Goal: Communication & Community: Share content

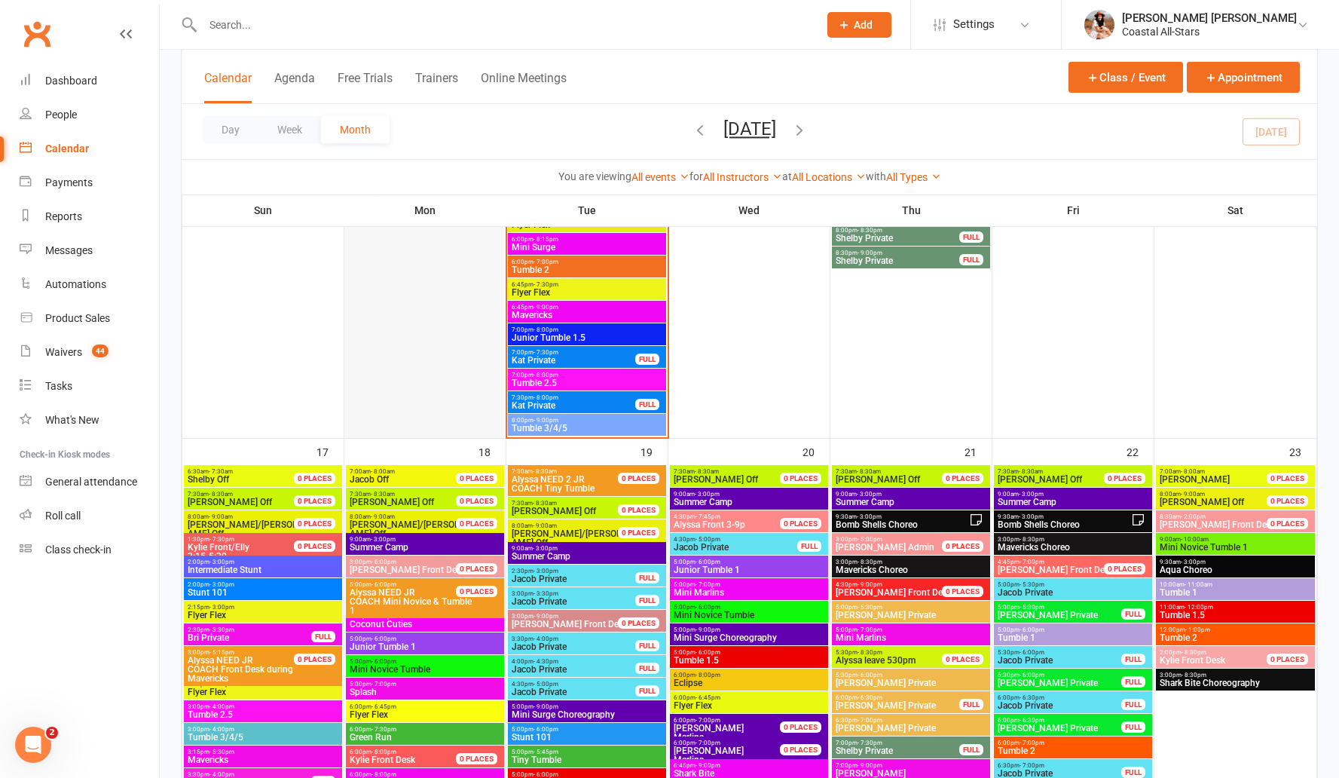
scroll to position [1389, 0]
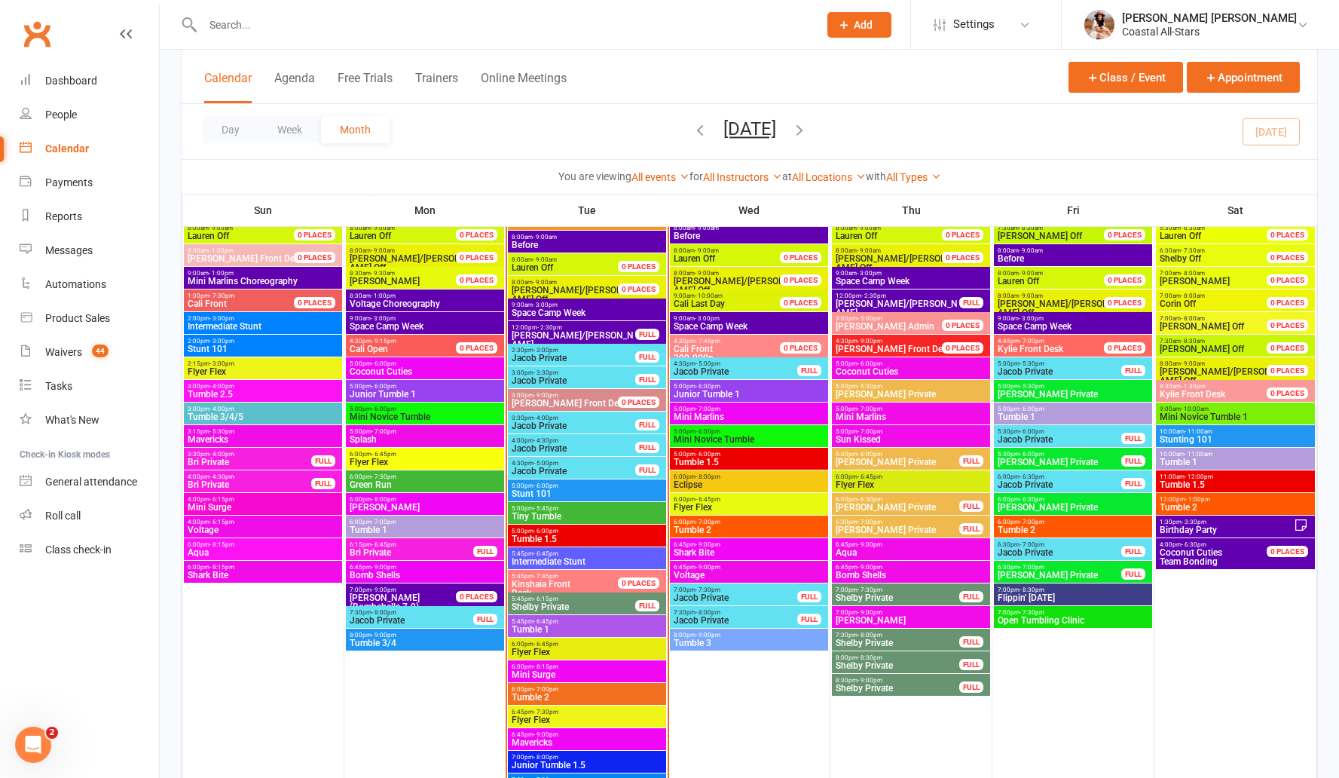
click at [577, 316] on span "Space Camp Week" at bounding box center [587, 312] width 152 height 9
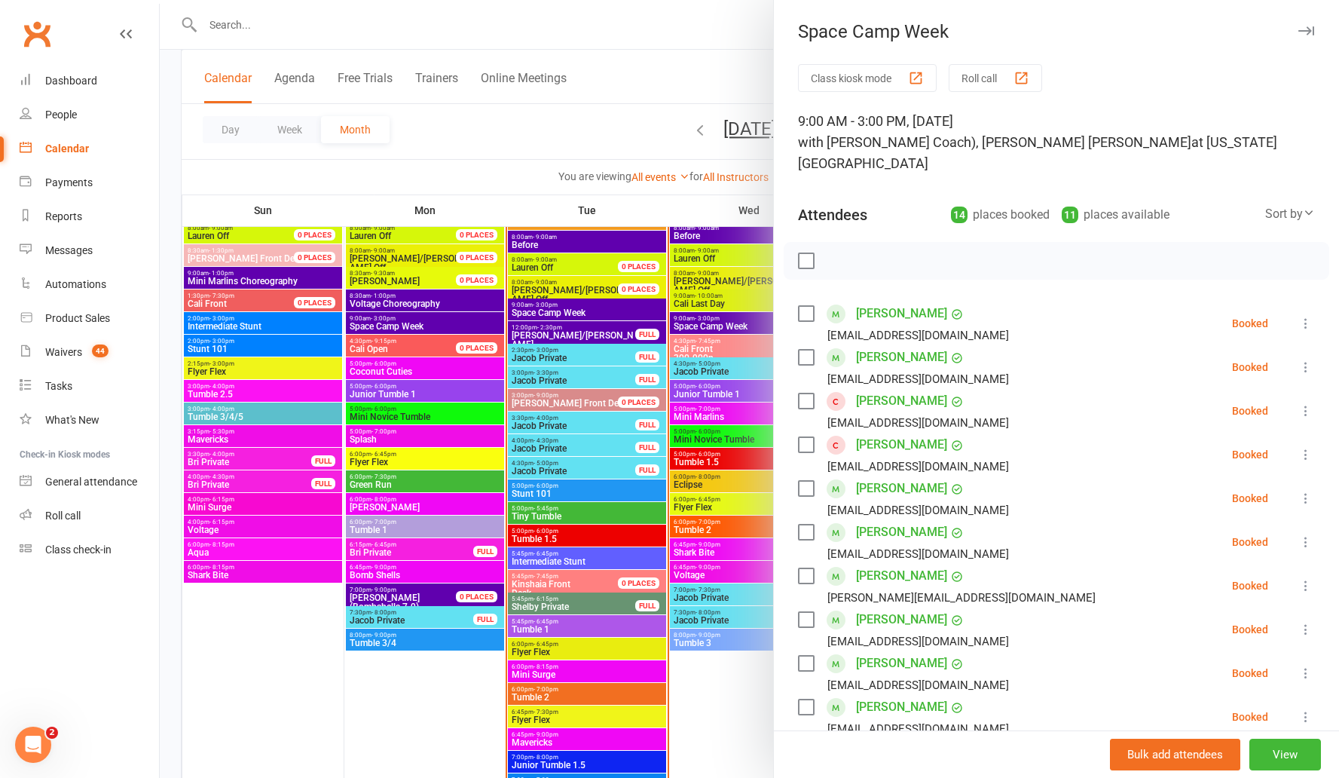
click at [987, 80] on button "Roll call" at bounding box center [995, 78] width 93 height 28
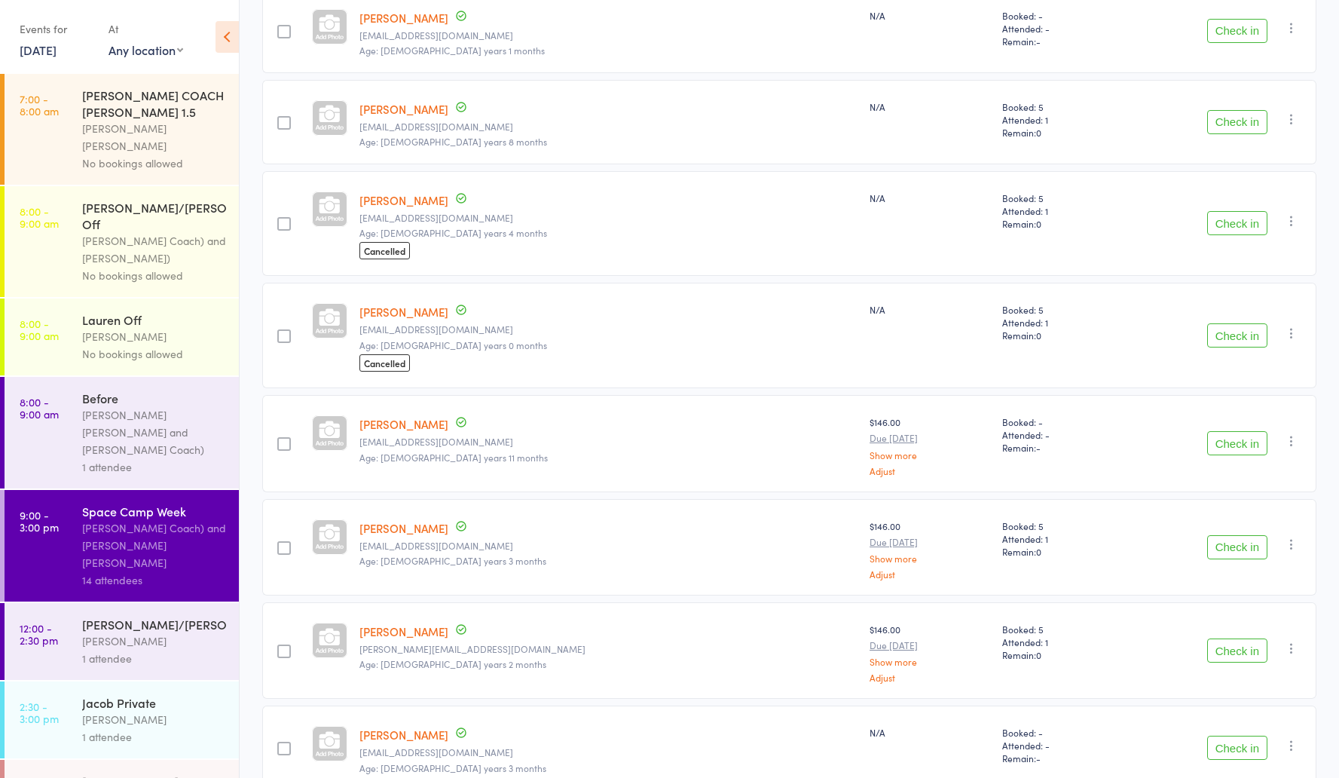
scroll to position [267, 0]
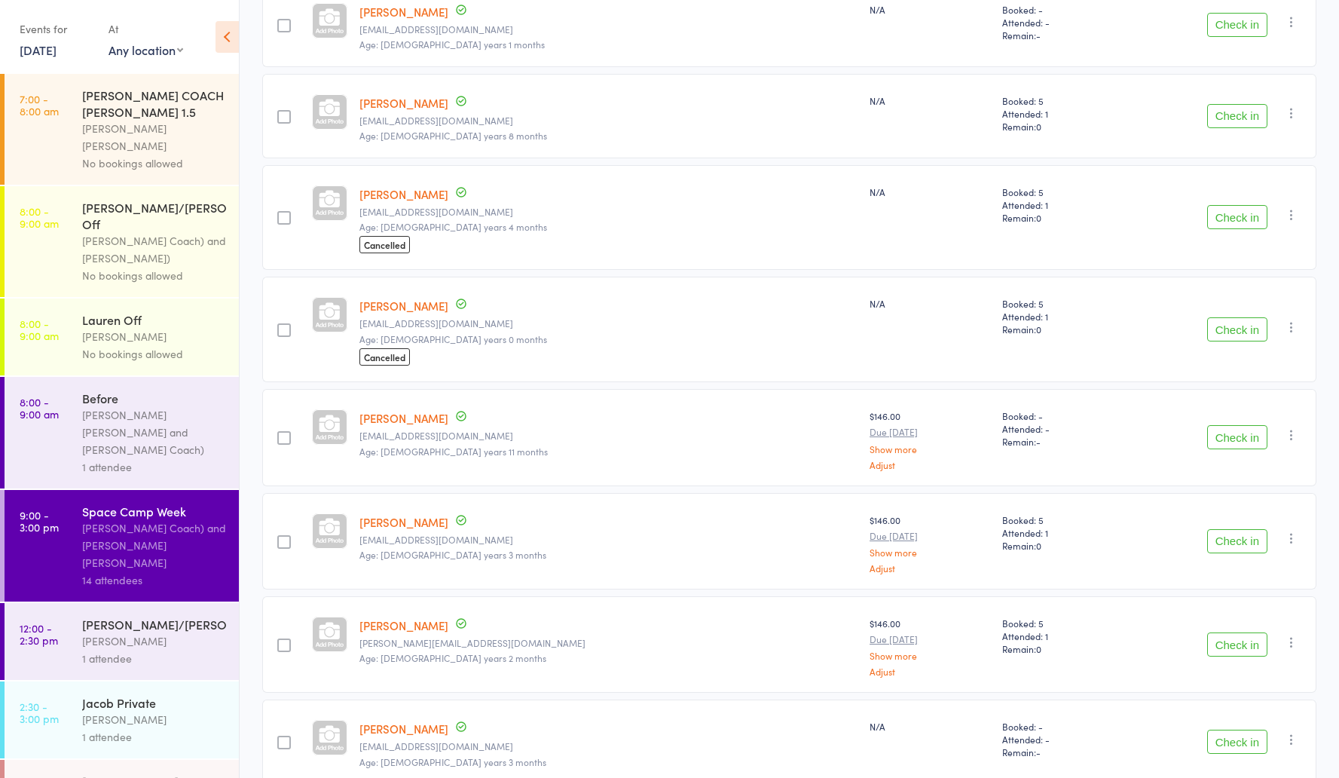
click at [1235, 537] on button "Check in" at bounding box center [1238, 541] width 60 height 24
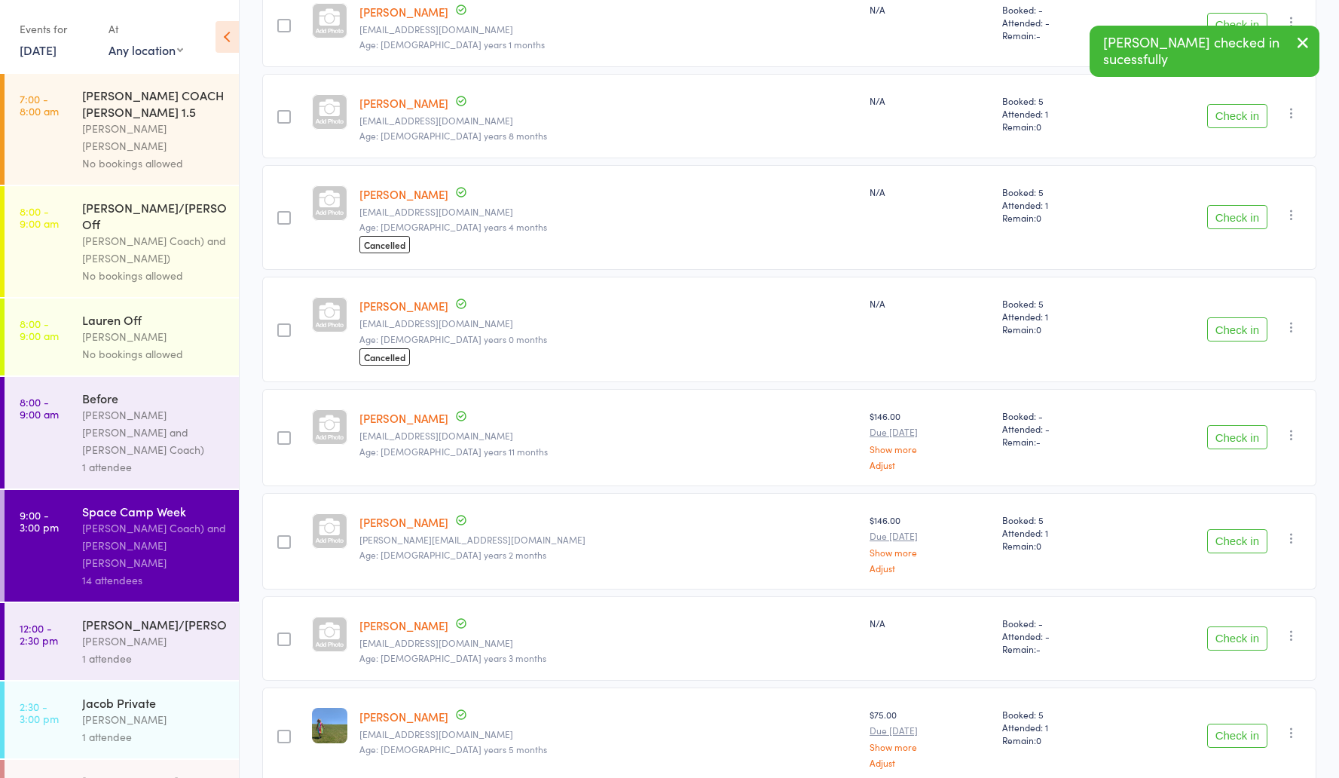
click at [1226, 539] on button "Check in" at bounding box center [1238, 541] width 60 height 24
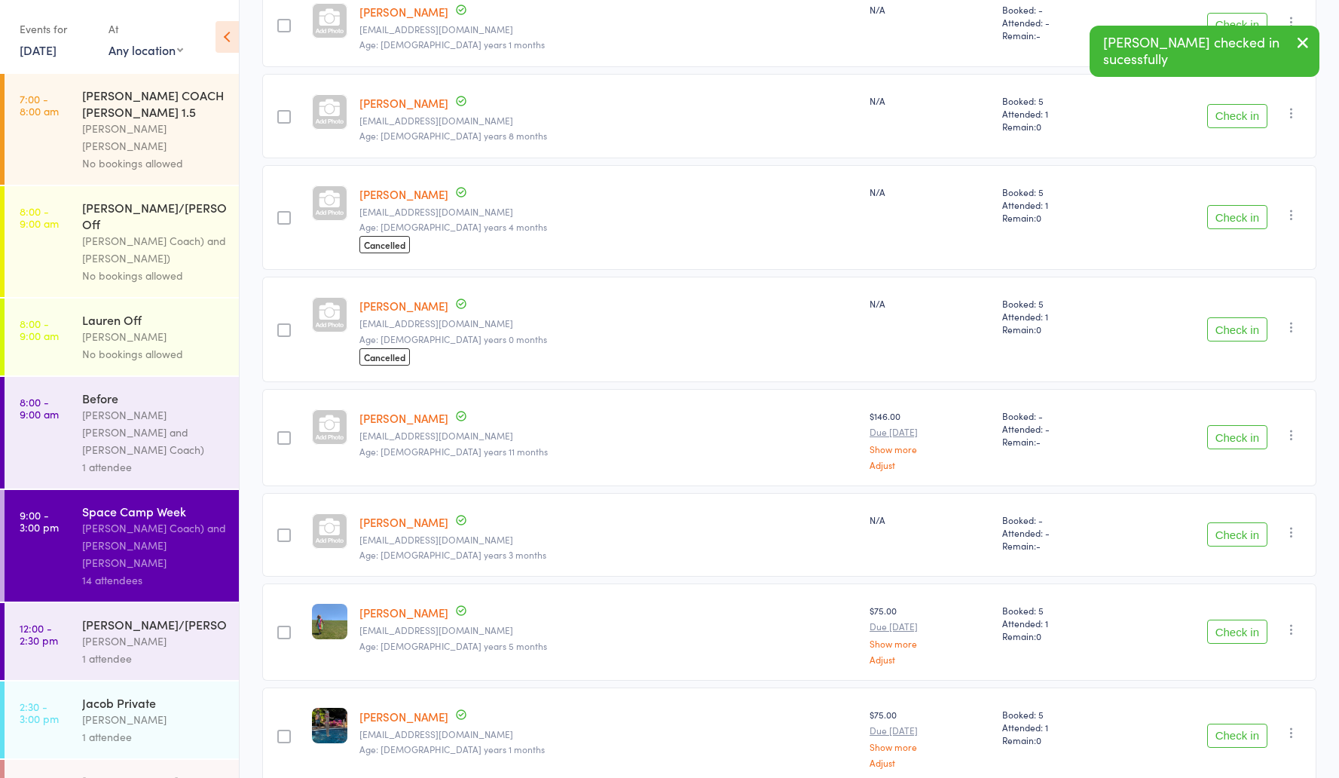
click at [168, 458] on div "1 attendee" at bounding box center [154, 466] width 144 height 17
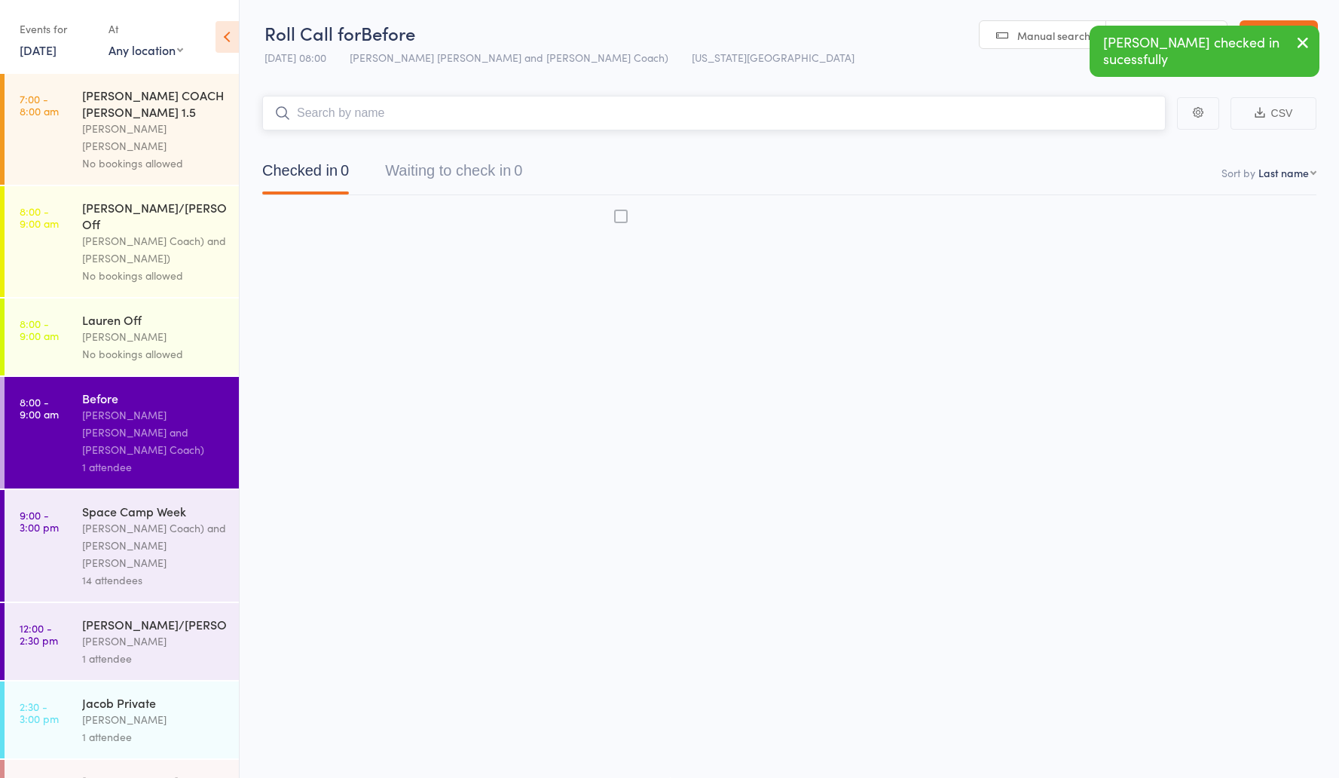
scroll to position [1, 0]
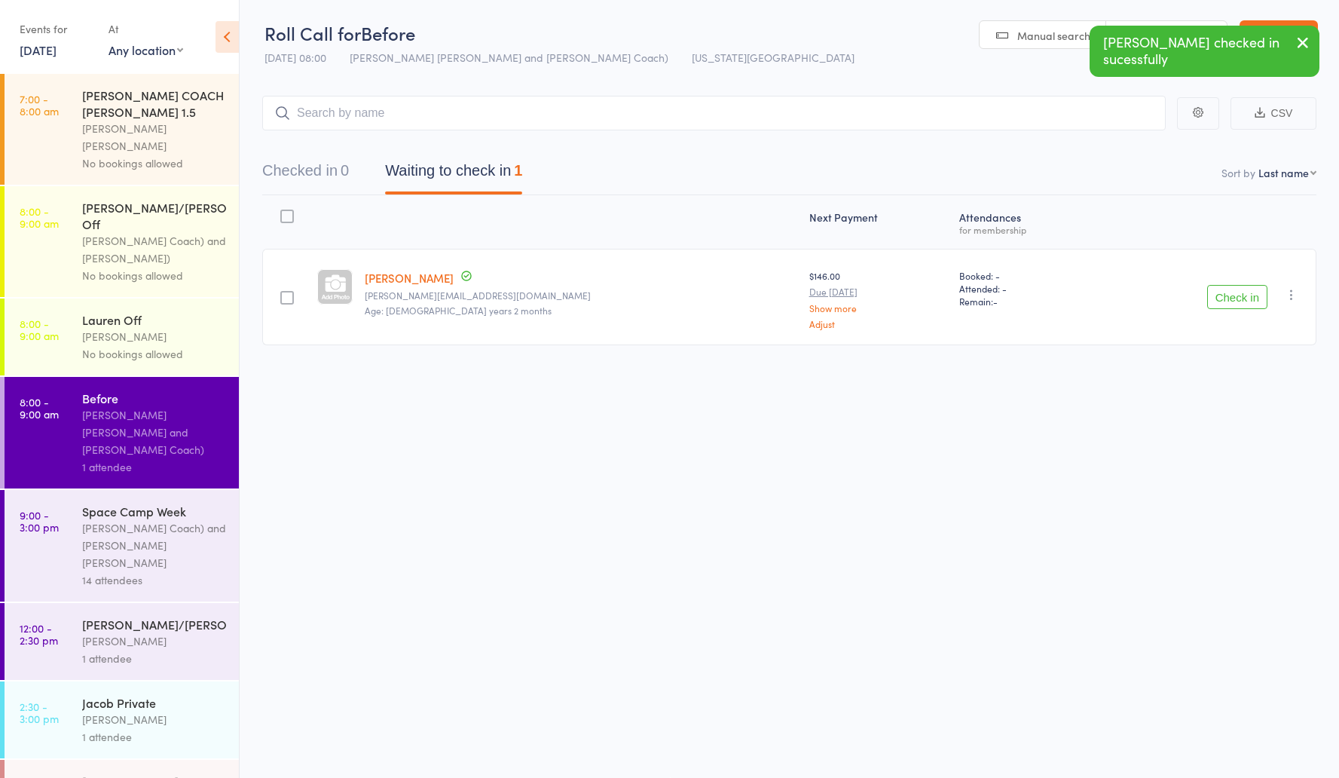
click at [1245, 297] on button "Check in" at bounding box center [1238, 297] width 60 height 24
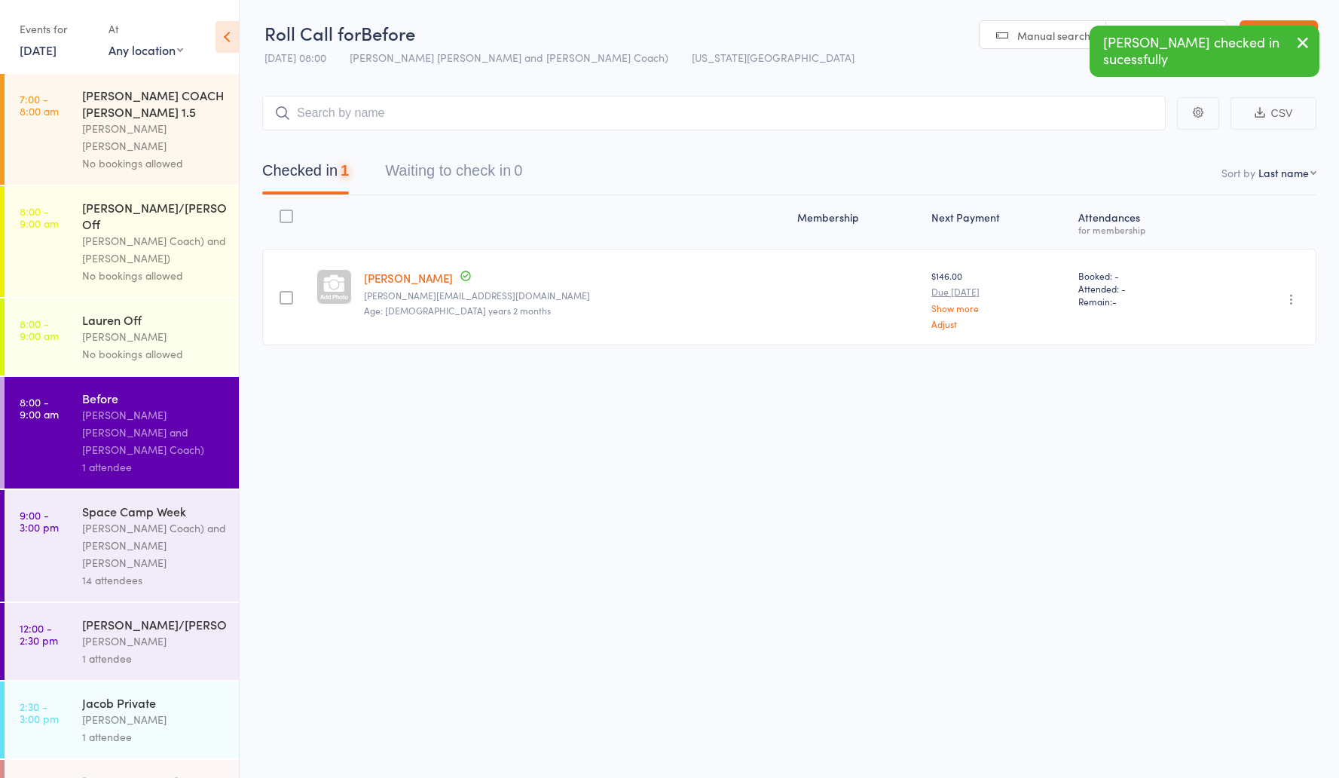
click at [140, 519] on div "Rosa (Jr Coach) and Alyssa Felicia" at bounding box center [154, 545] width 144 height 52
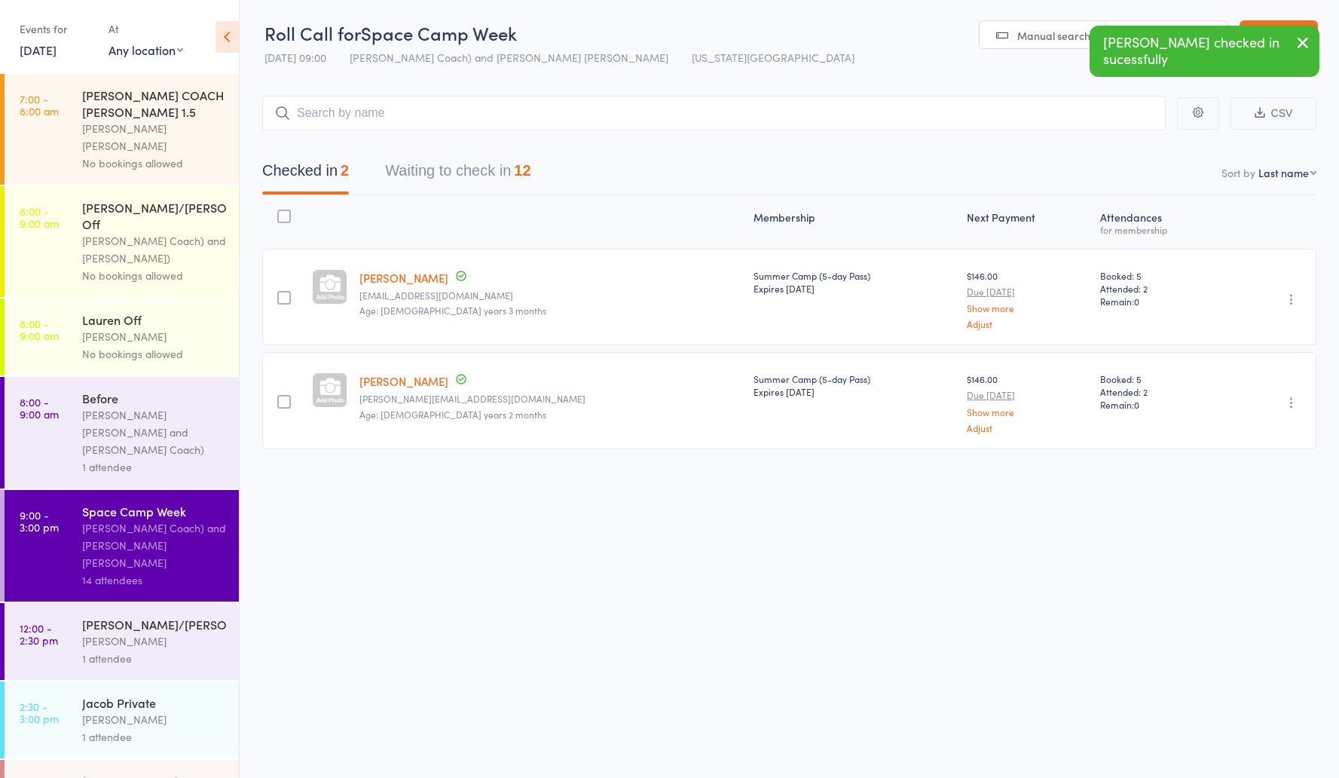
click at [490, 179] on button "Waiting to check in 12" at bounding box center [457, 175] width 145 height 40
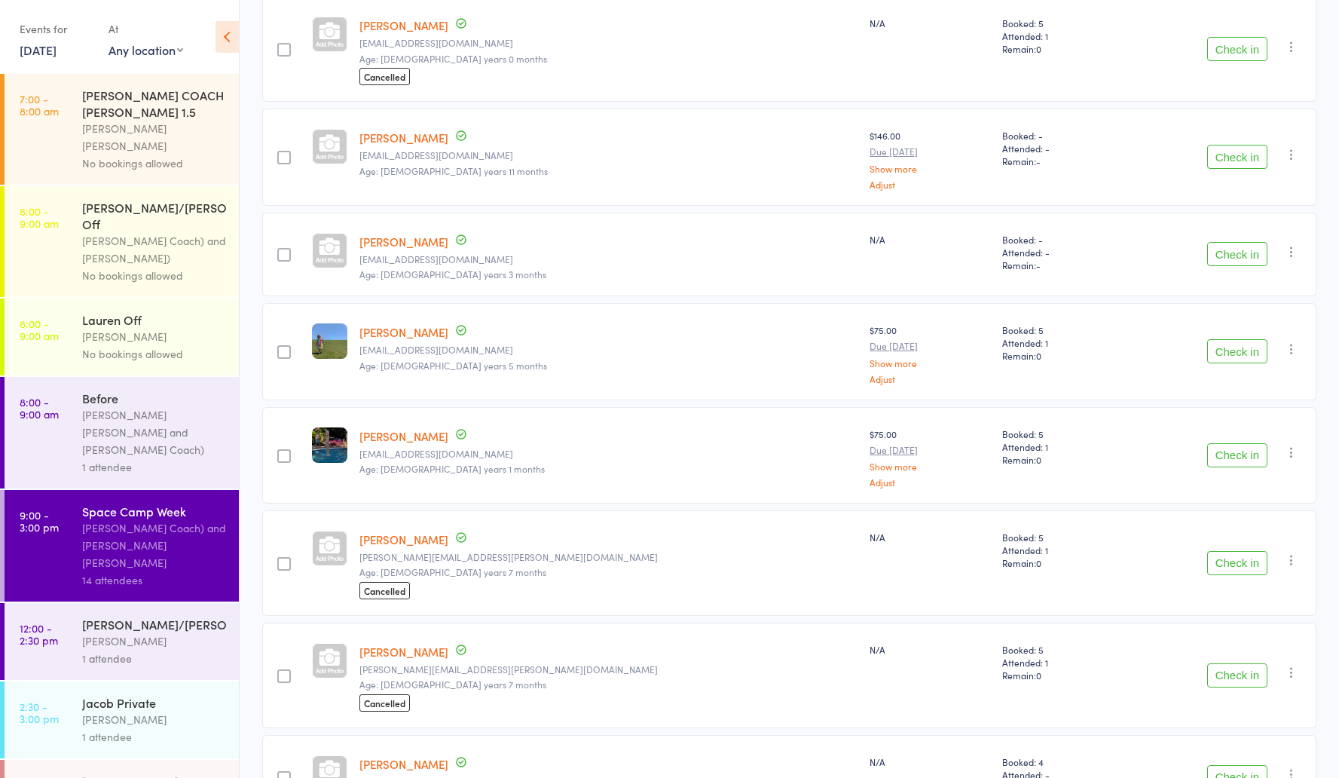
scroll to position [560, 0]
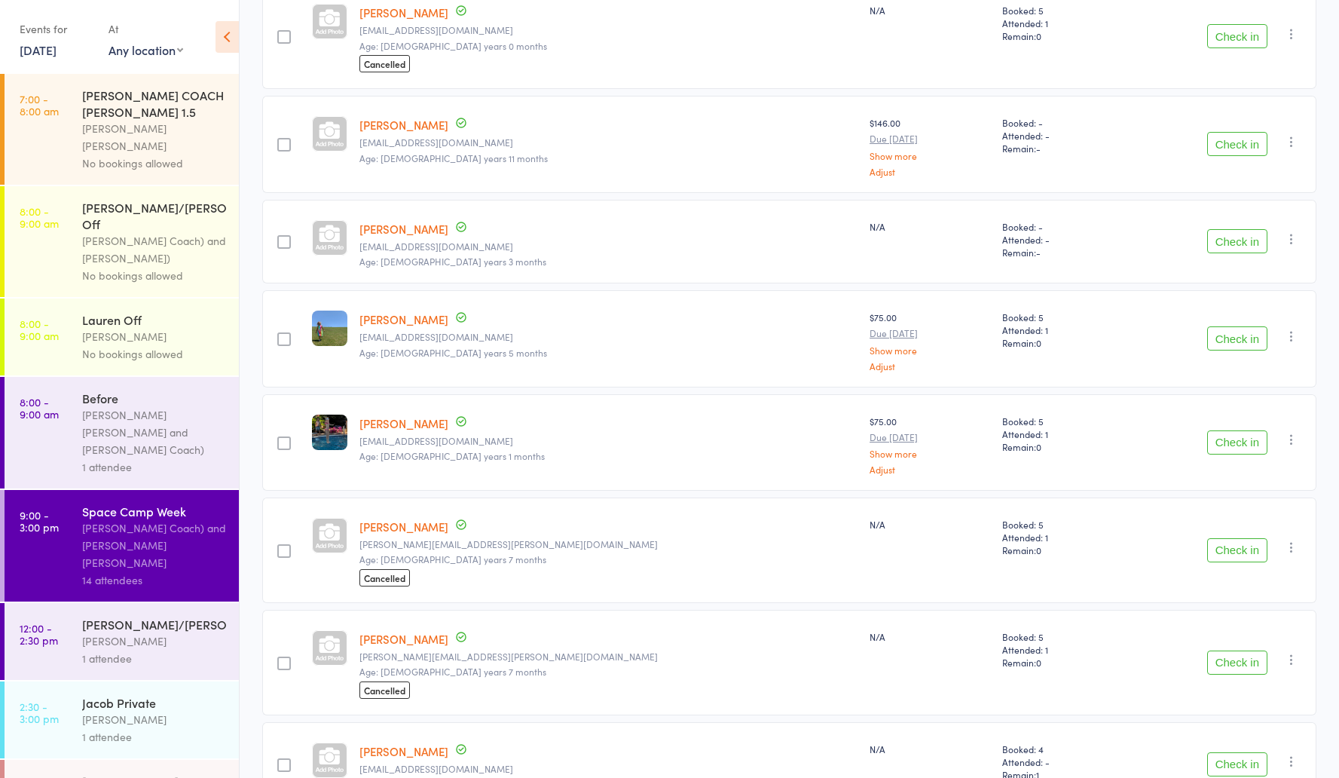
click at [1239, 442] on button "Check in" at bounding box center [1238, 442] width 60 height 24
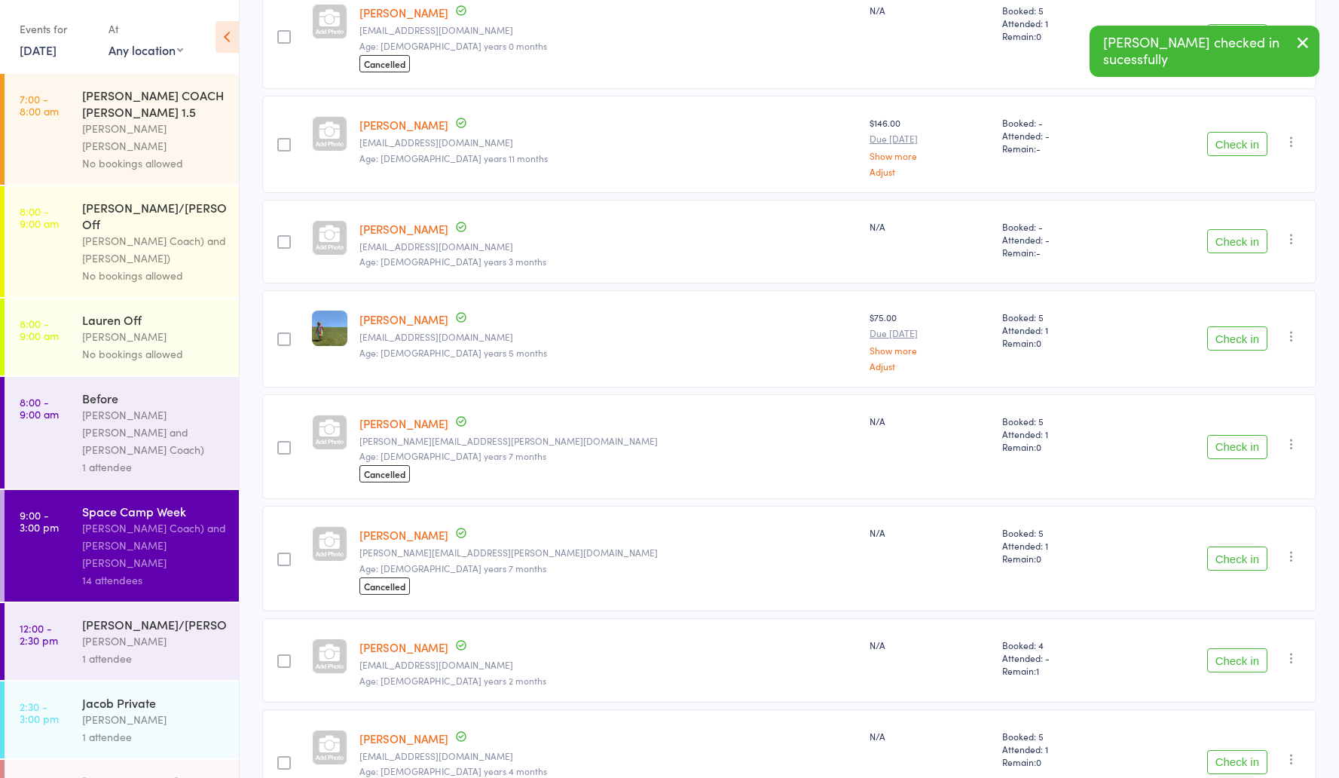
click at [1232, 448] on button "Check in" at bounding box center [1238, 447] width 60 height 24
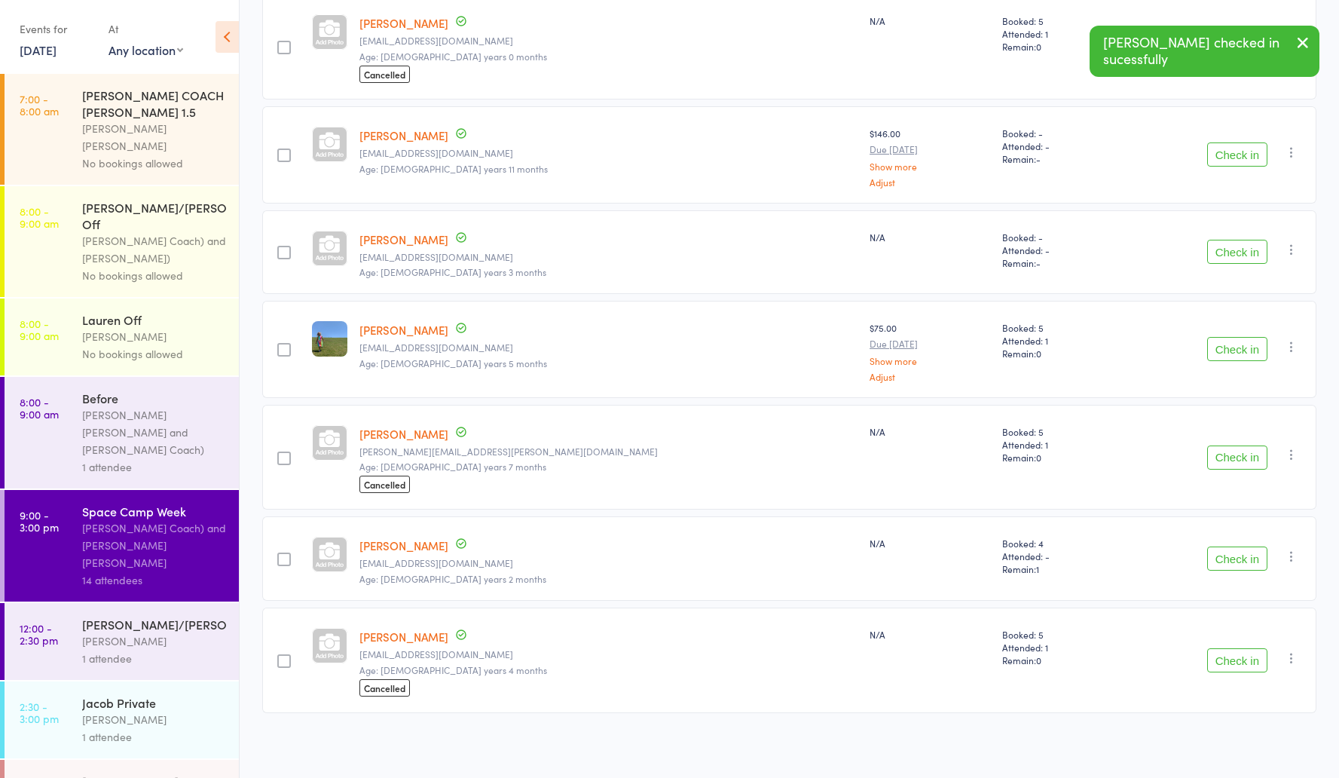
click at [1231, 460] on button "Check in" at bounding box center [1238, 457] width 60 height 24
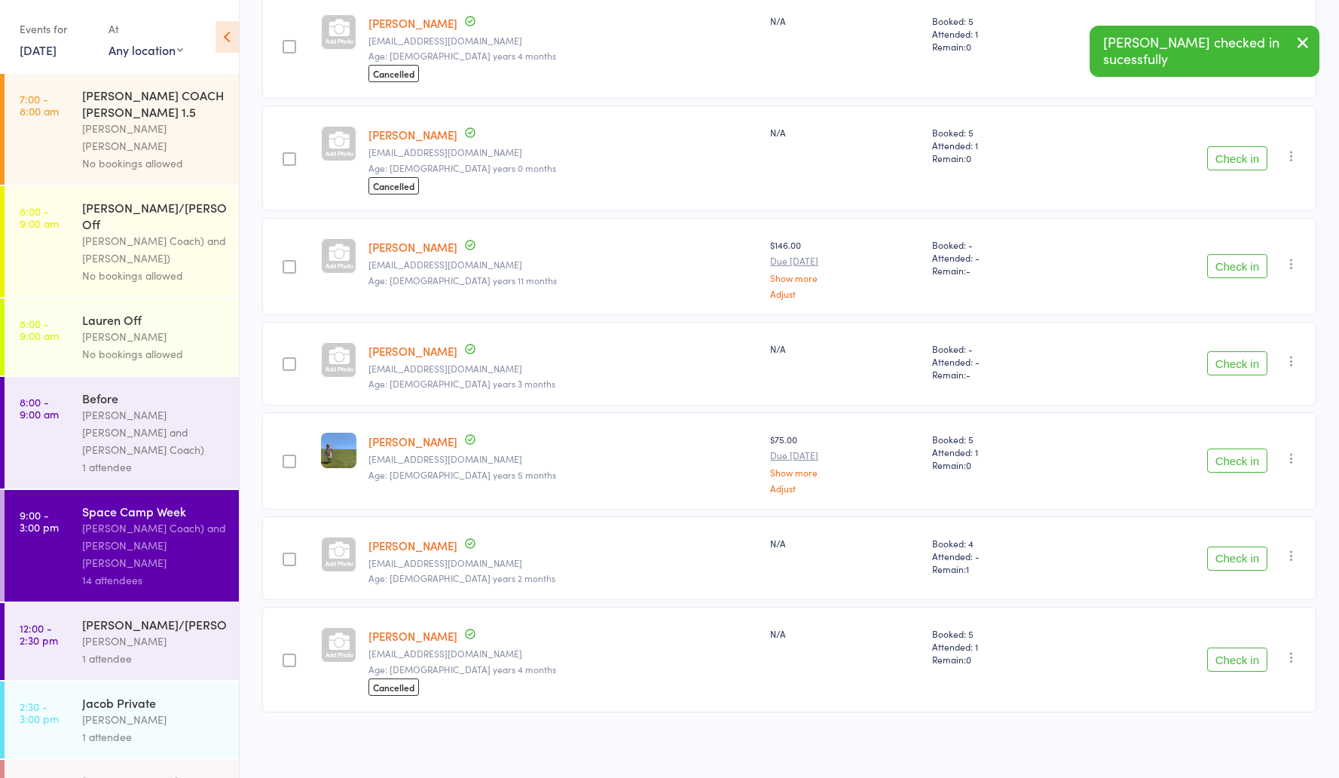
scroll to position [0, 0]
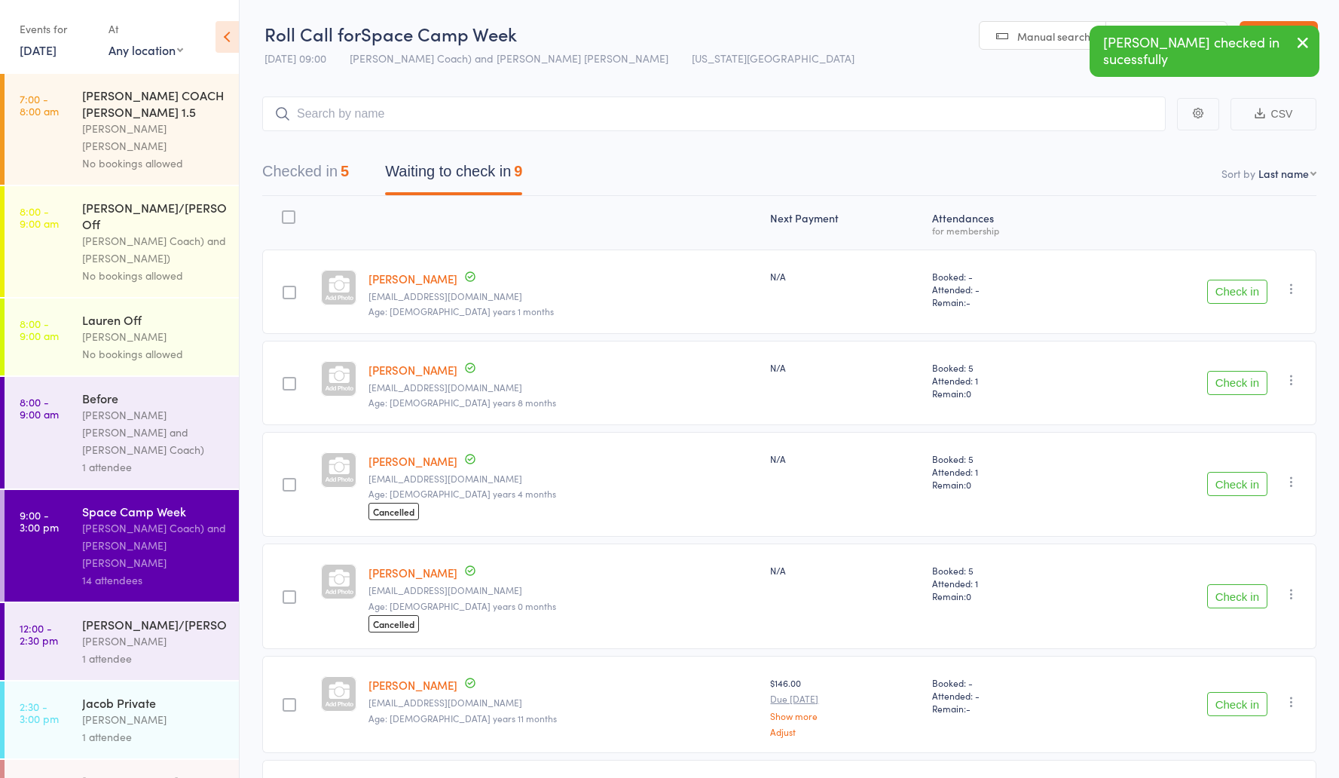
click at [346, 176] on div "5" at bounding box center [345, 171] width 8 height 17
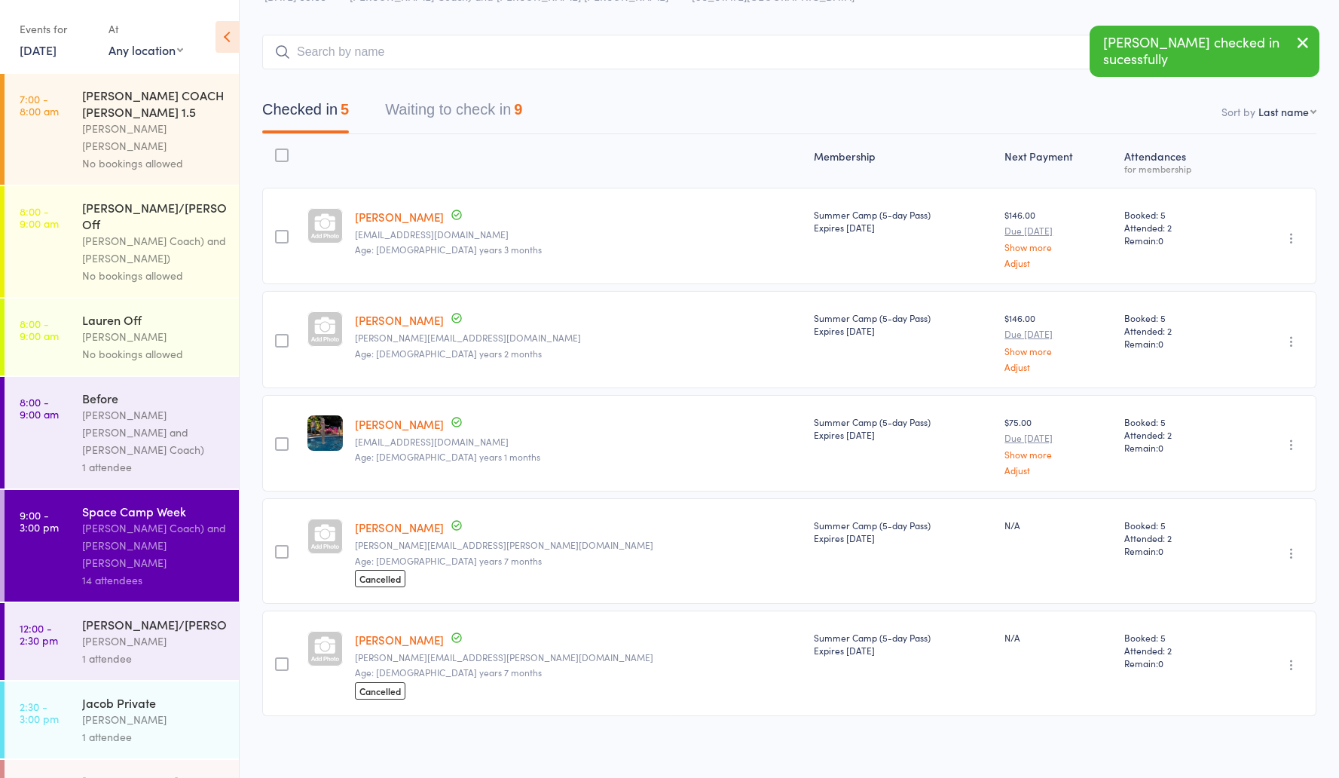
scroll to position [65, 0]
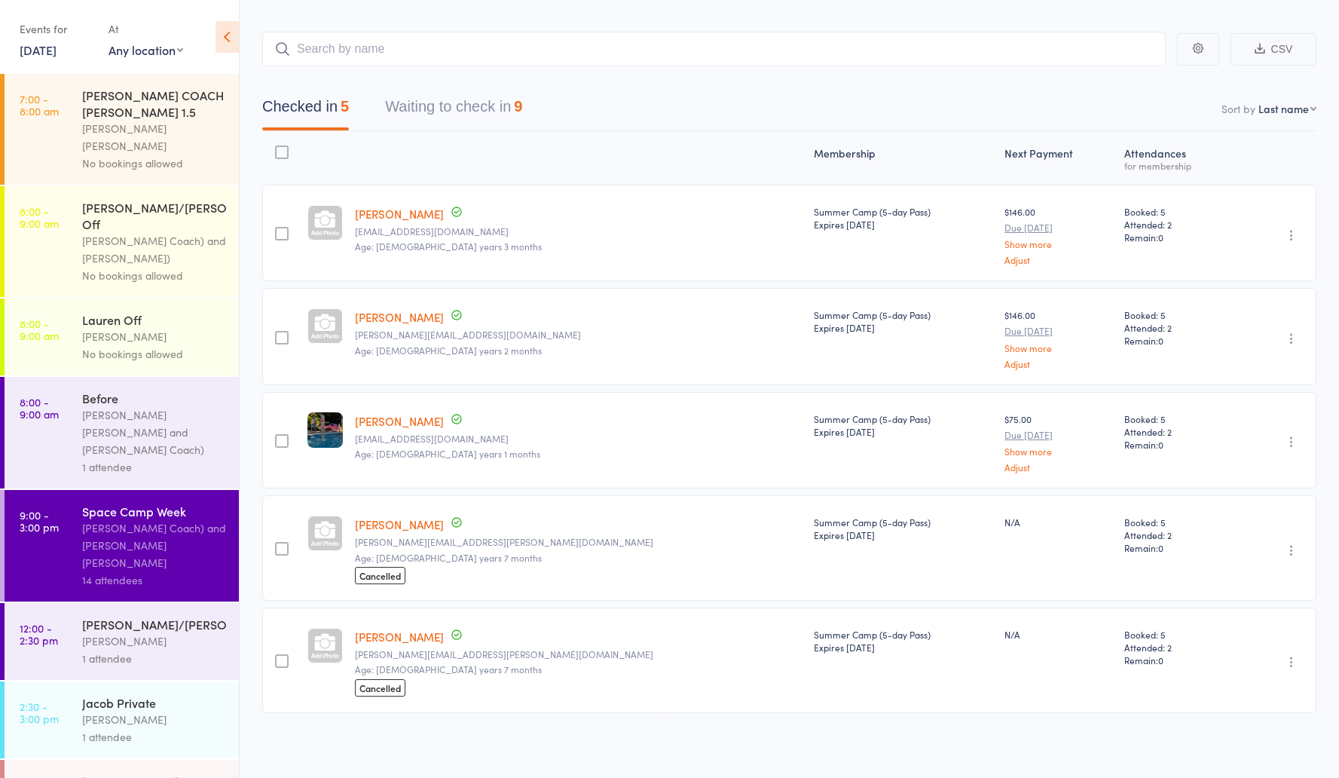
click at [1287, 444] on icon "button" at bounding box center [1291, 441] width 15 height 15
click at [1235, 475] on li "Undo check-in" at bounding box center [1238, 471] width 124 height 19
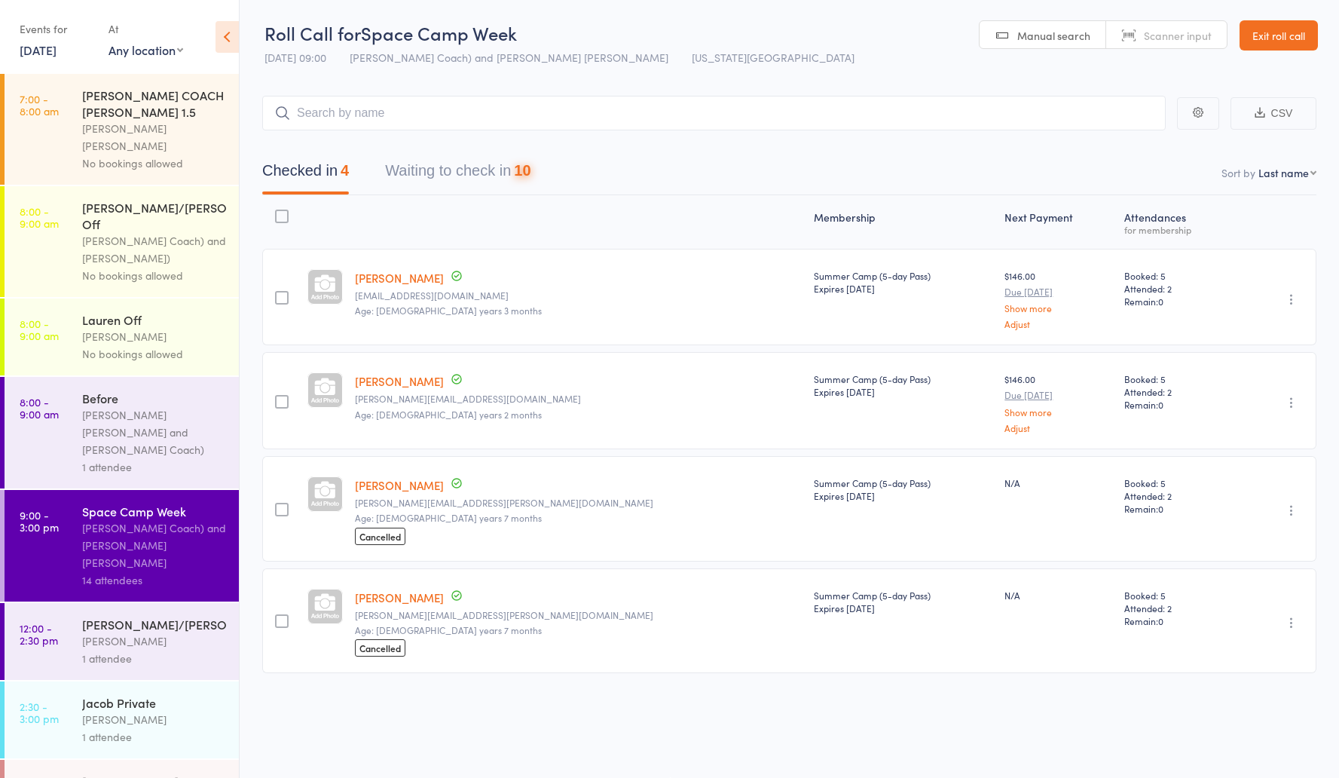
scroll to position [1, 0]
click at [456, 176] on button "Waiting to check in 10" at bounding box center [457, 175] width 145 height 40
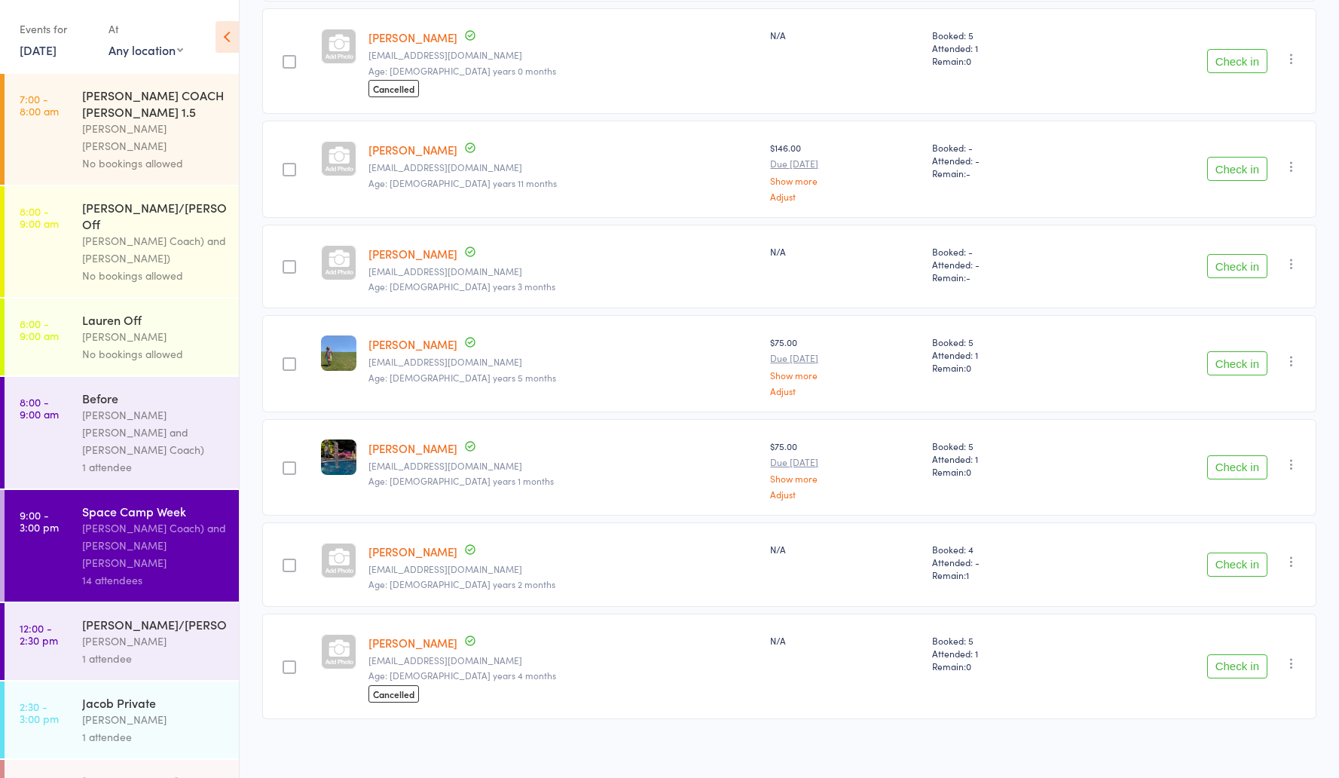
scroll to position [541, 0]
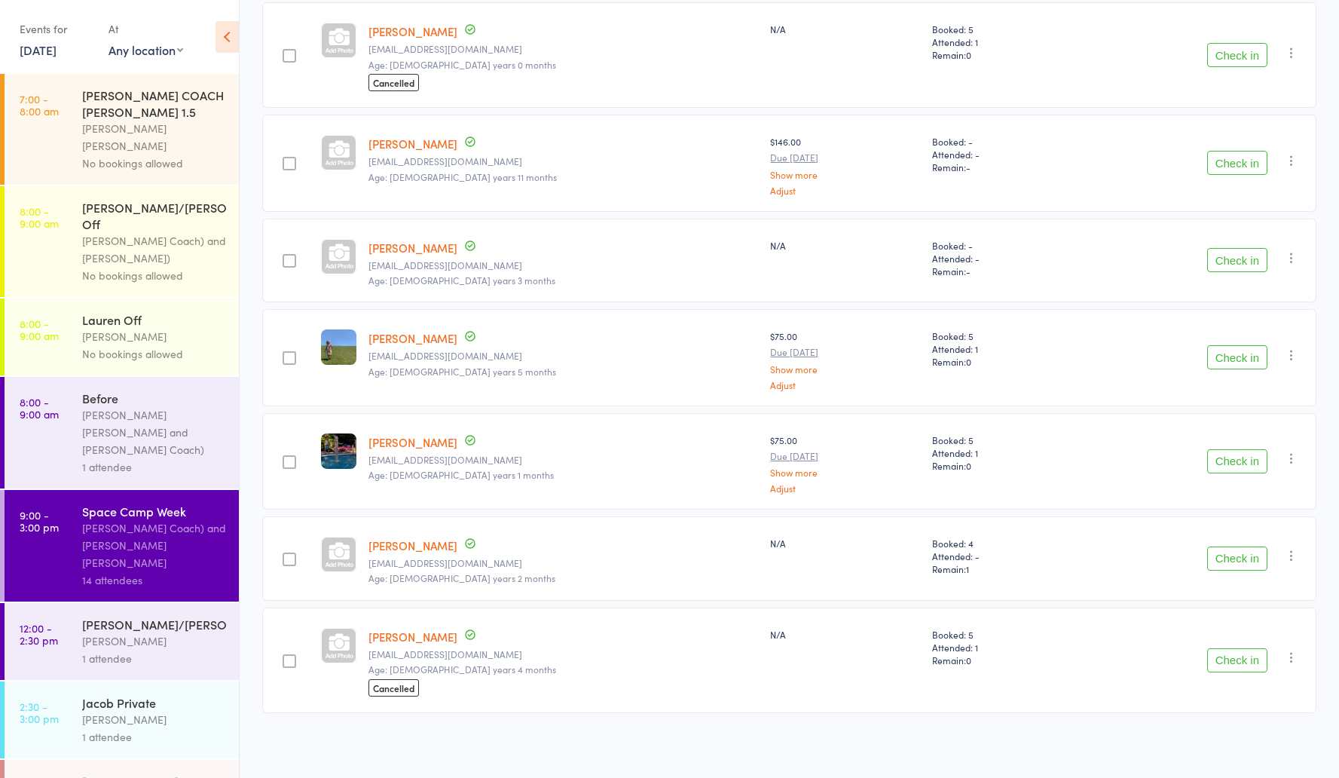
click at [1226, 361] on button "Check in" at bounding box center [1238, 357] width 60 height 24
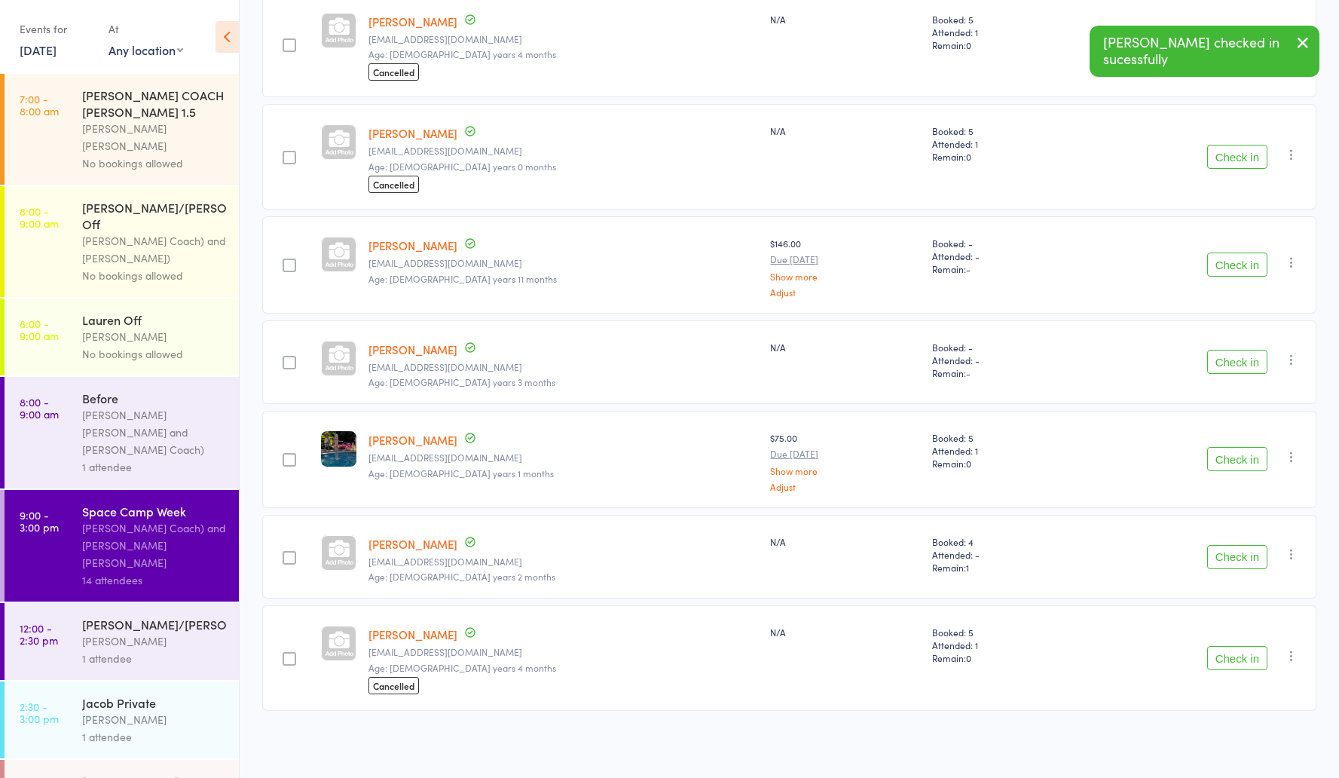
scroll to position [438, 0]
click at [1235, 462] on button "Check in" at bounding box center [1238, 460] width 60 height 24
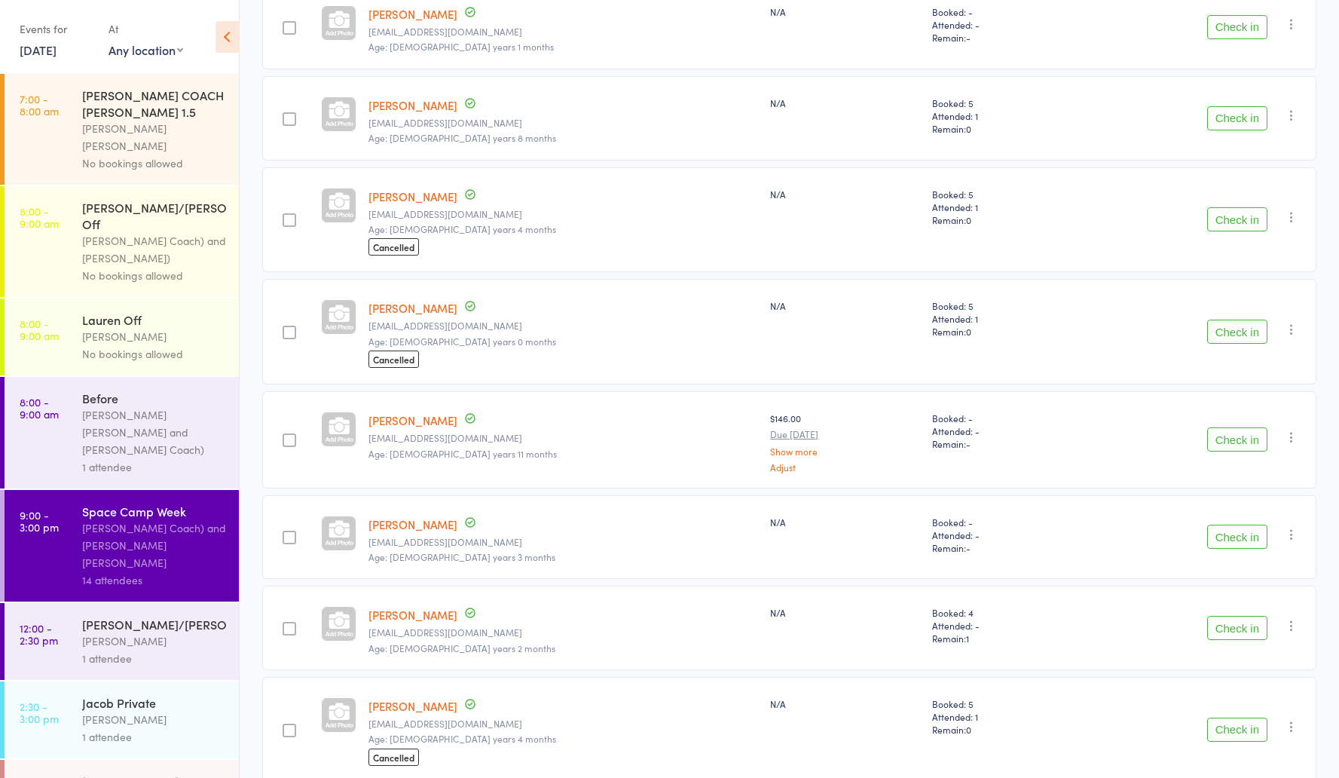
scroll to position [251, 0]
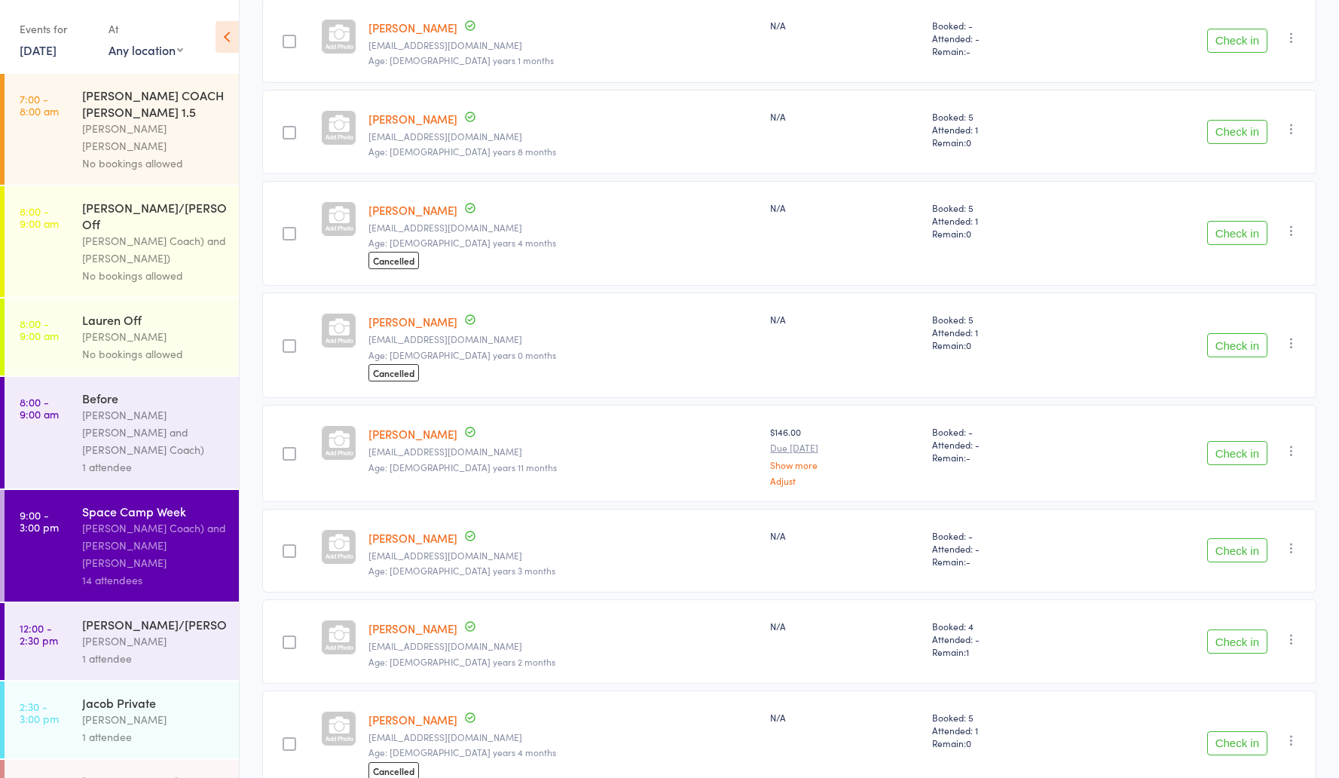
click at [1235, 131] on button "Check in" at bounding box center [1238, 132] width 60 height 24
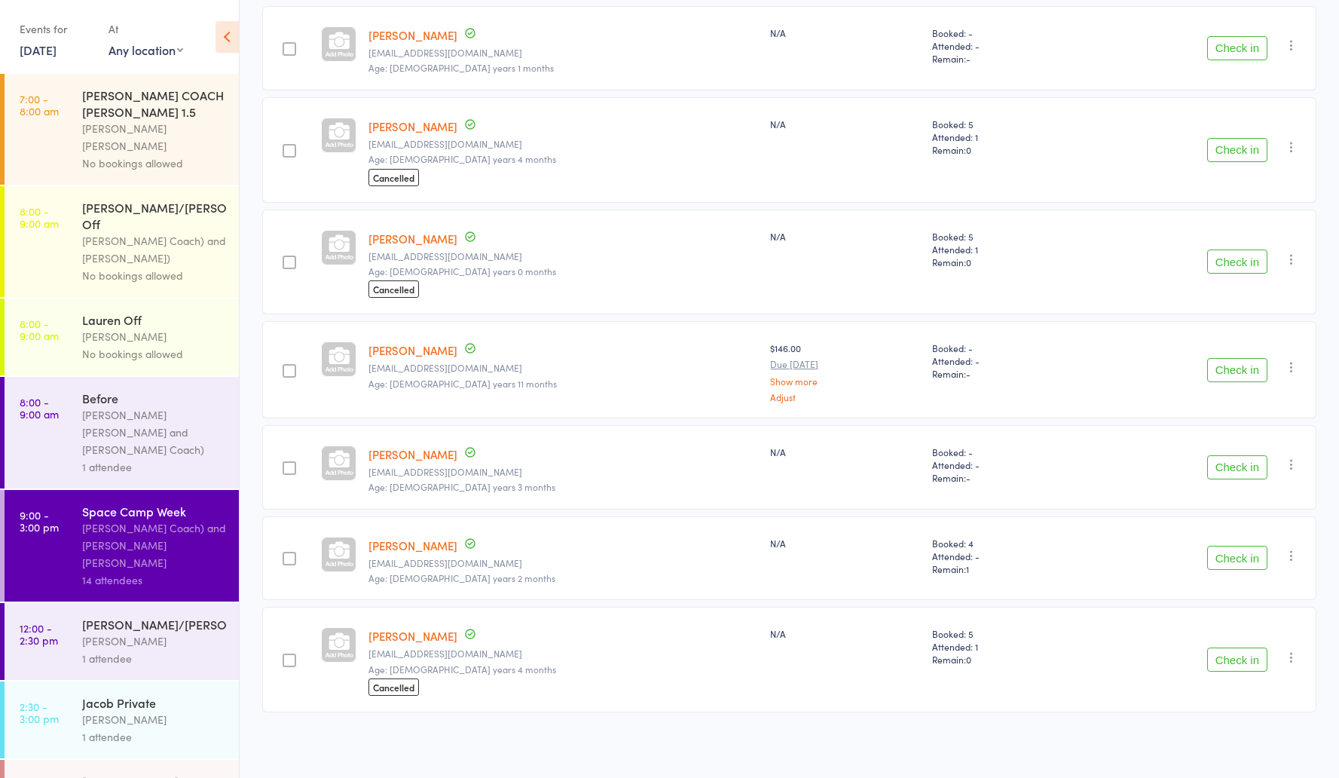
click at [1236, 461] on button "Check in" at bounding box center [1238, 467] width 60 height 24
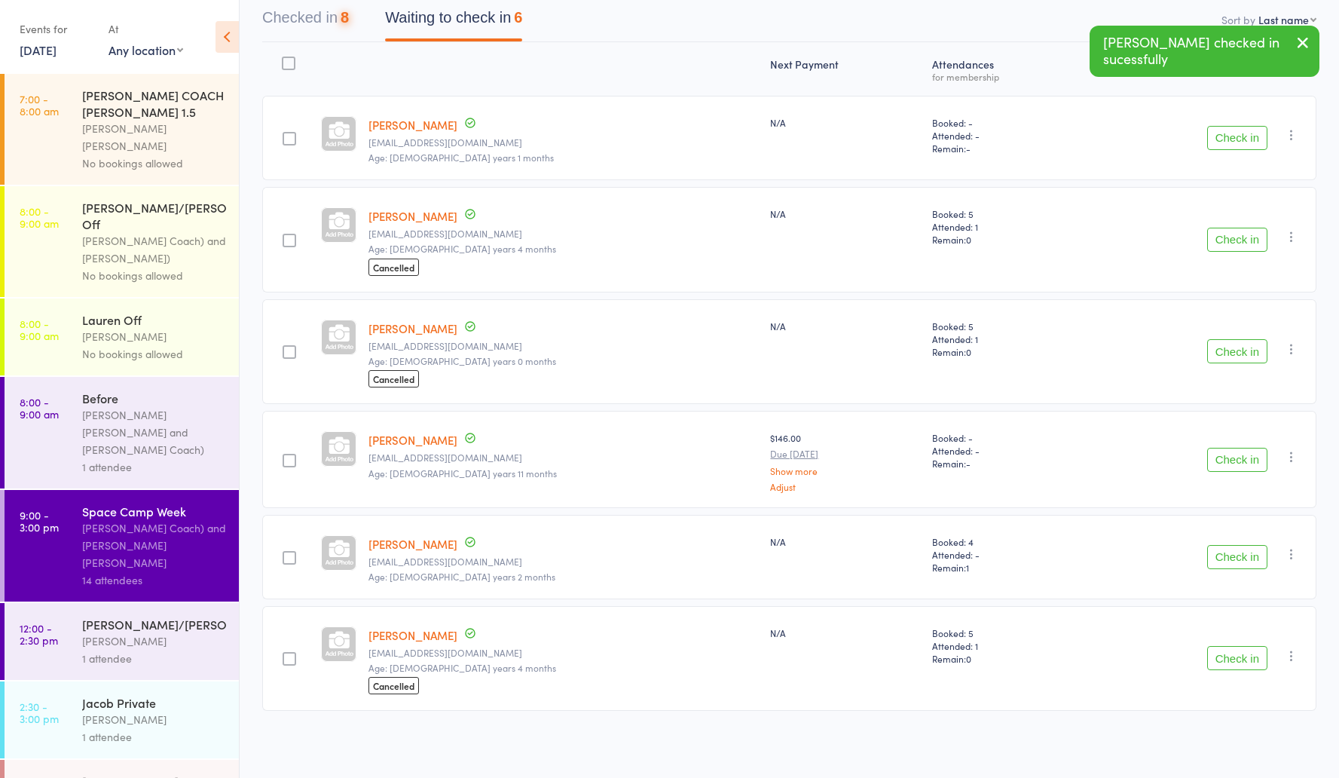
scroll to position [152, 0]
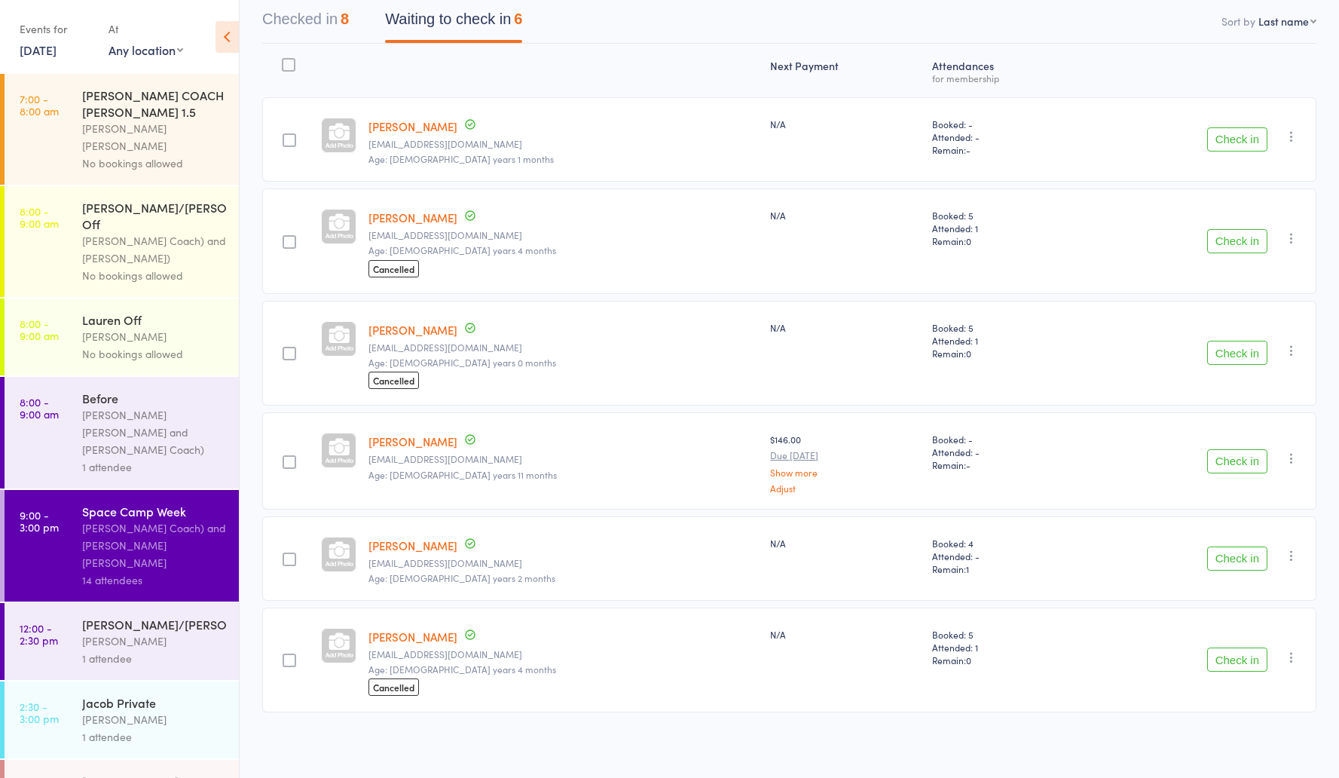
click at [290, 17] on button "Checked in 8" at bounding box center [305, 23] width 87 height 40
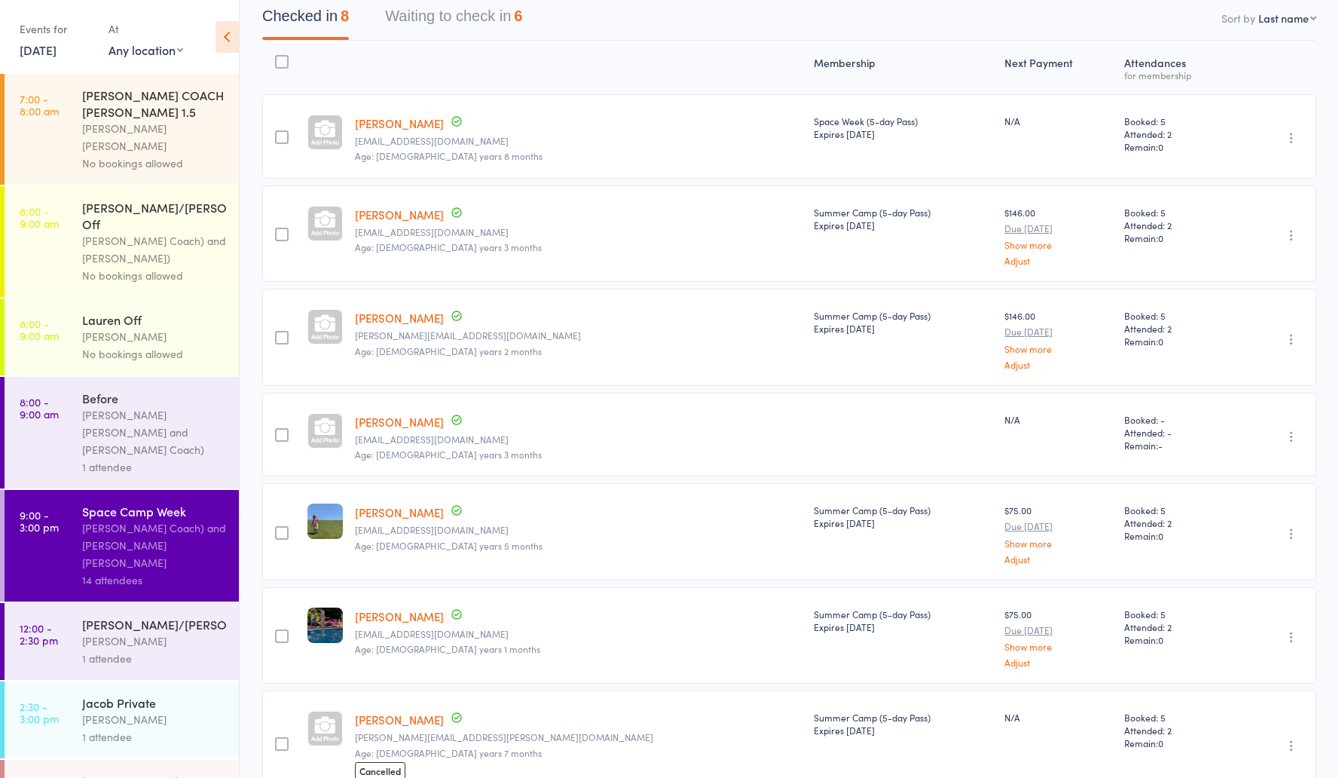
scroll to position [155, 0]
click at [433, 20] on button "Waiting to check in 6" at bounding box center [453, 20] width 137 height 40
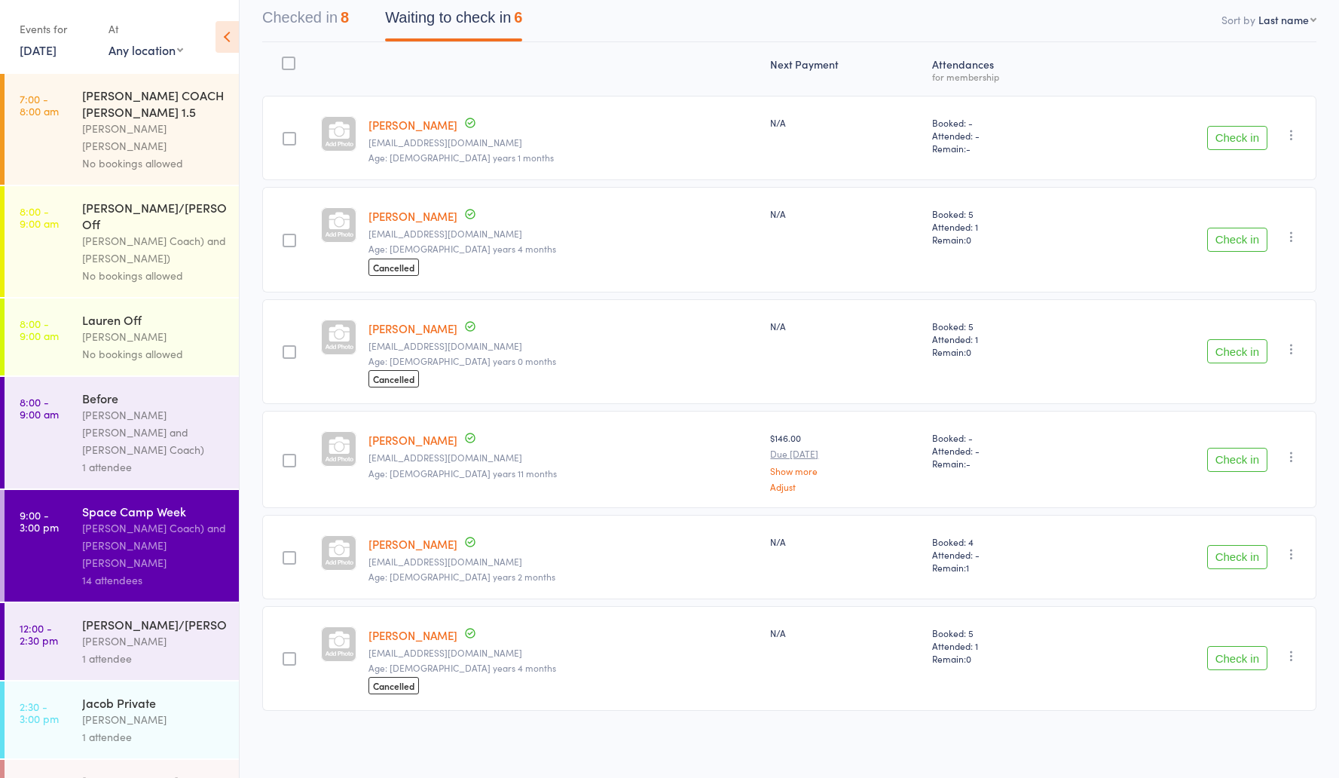
scroll to position [152, 0]
click at [1223, 353] on button "Check in" at bounding box center [1238, 353] width 60 height 24
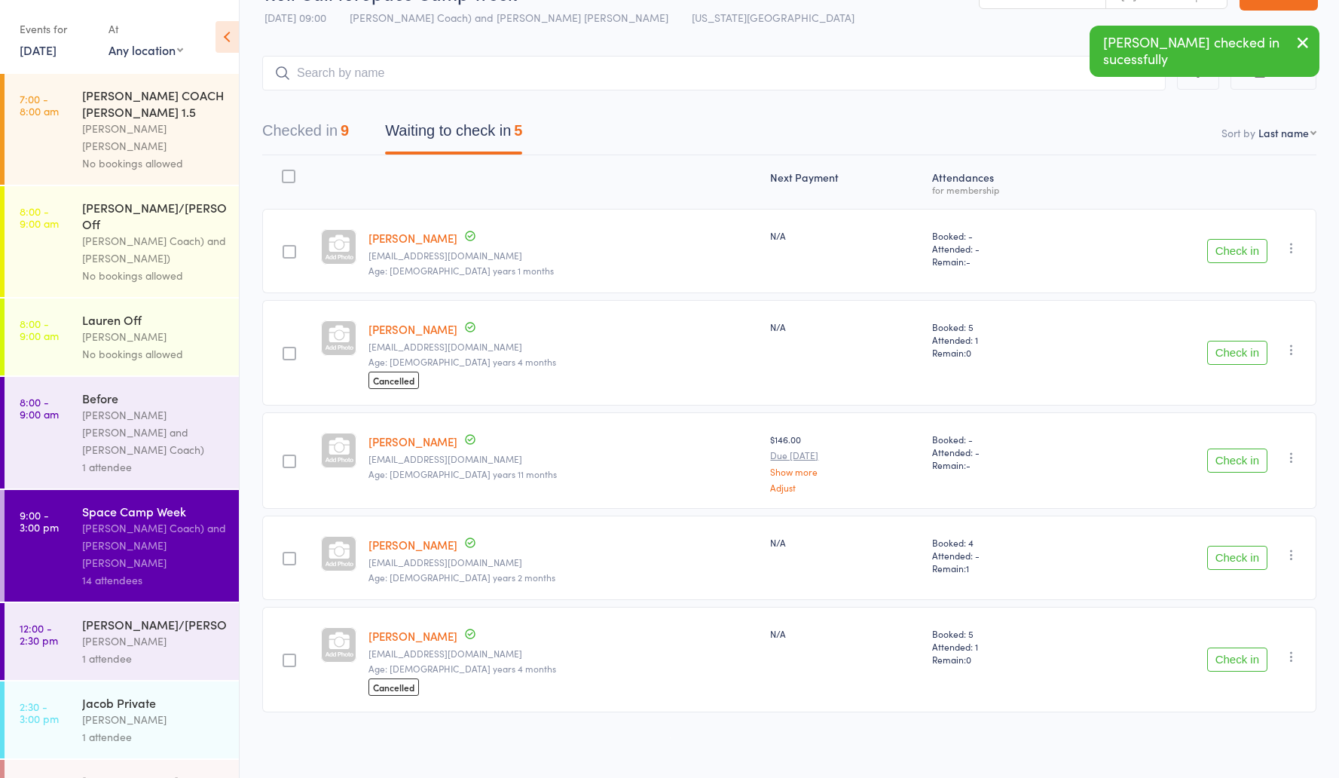
click at [1296, 247] on icon "button" at bounding box center [1291, 247] width 15 height 15
click at [791, 181] on div "Next Payment" at bounding box center [845, 182] width 162 height 40
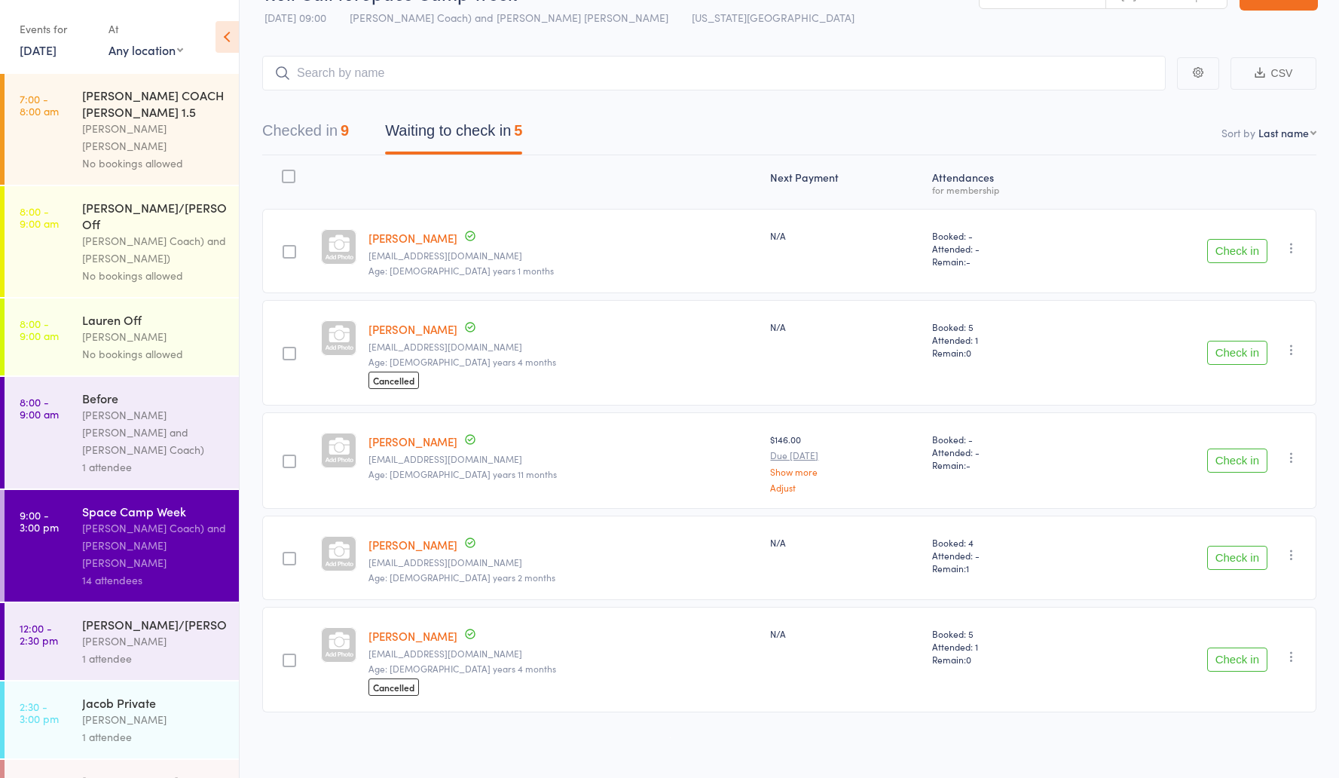
click at [1221, 559] on button "Check in" at bounding box center [1238, 558] width 60 height 24
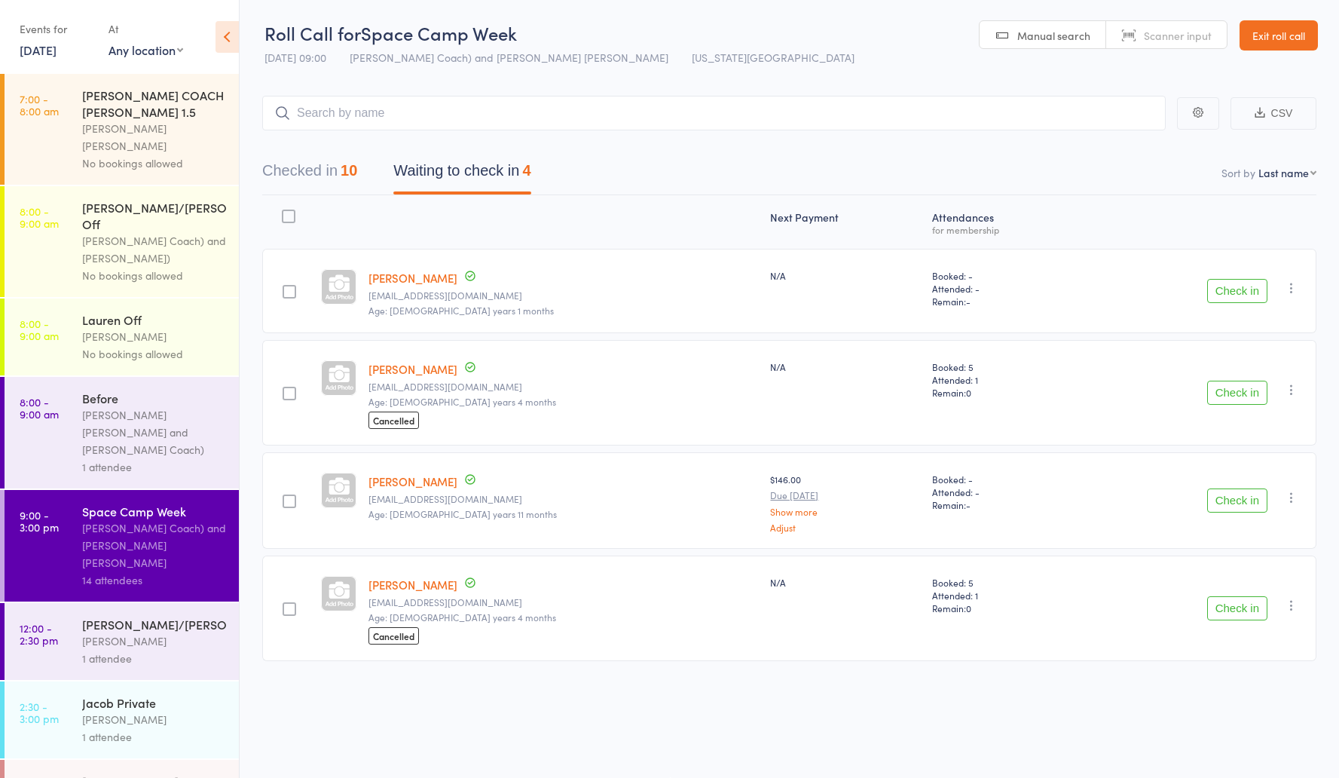
click at [1232, 608] on button "Check in" at bounding box center [1238, 608] width 60 height 24
click at [1214, 393] on button "Check in" at bounding box center [1238, 393] width 60 height 24
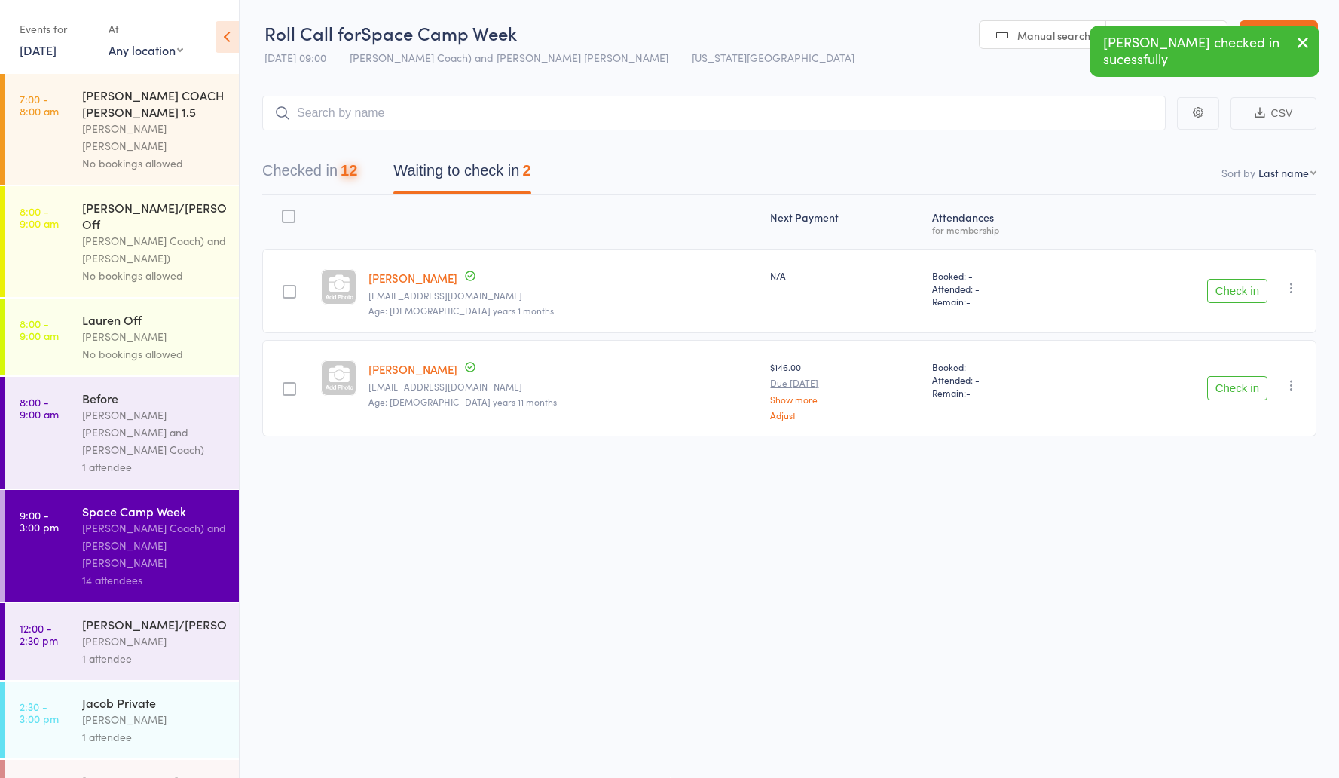
click at [329, 181] on button "Checked in 12" at bounding box center [309, 175] width 95 height 40
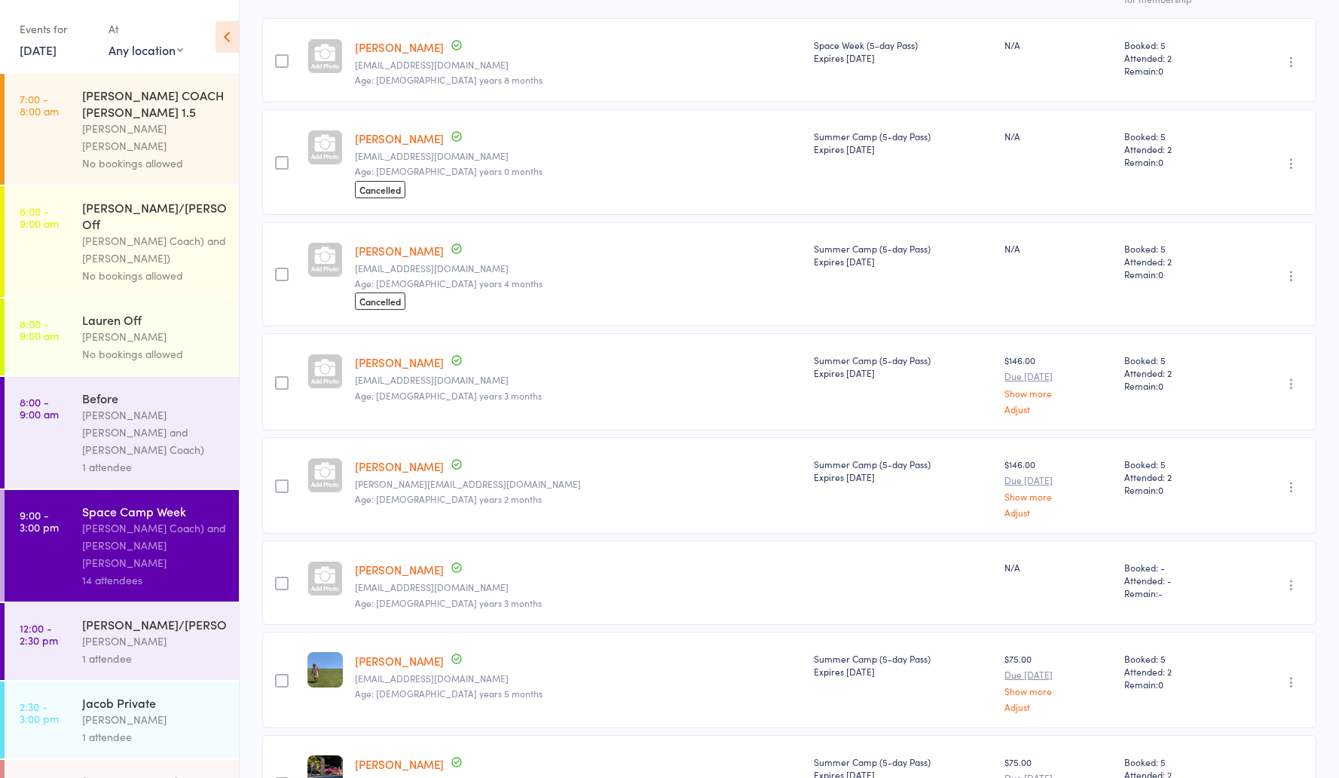
scroll to position [0, 0]
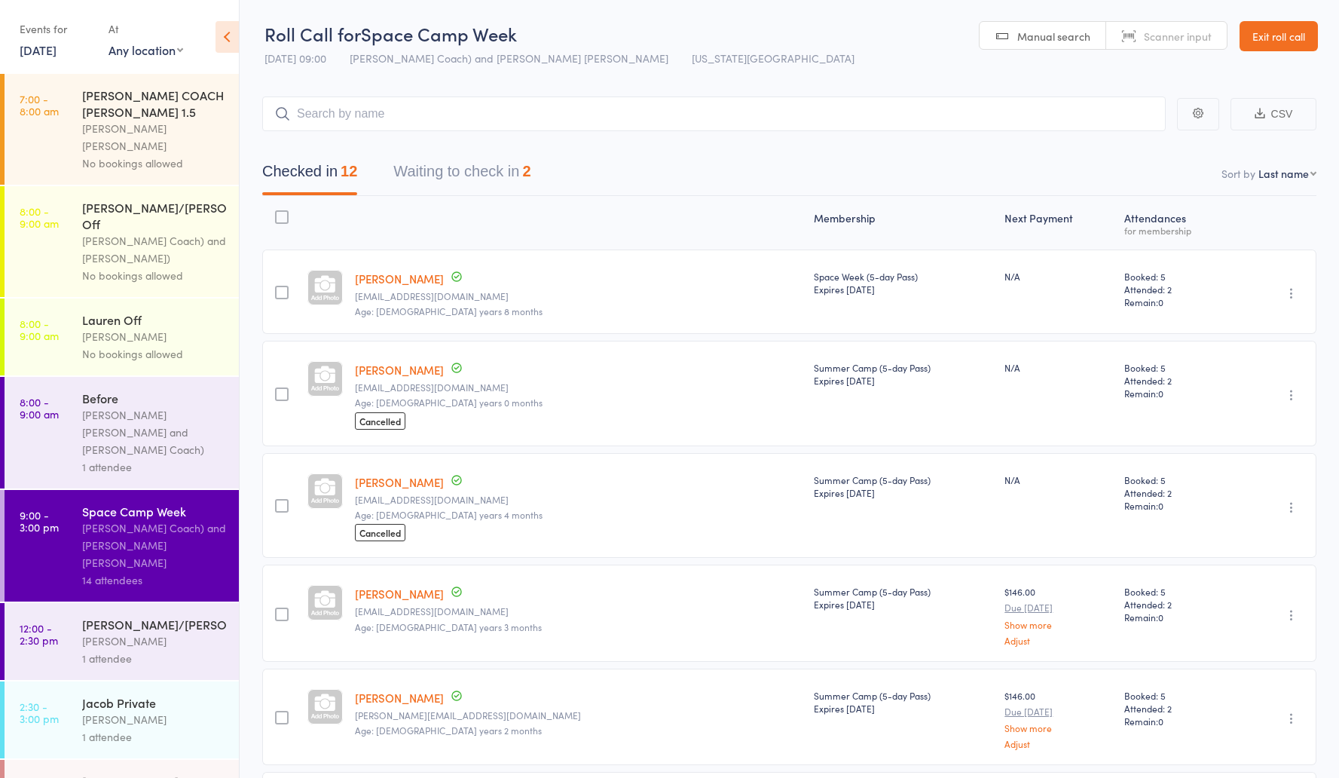
click at [473, 170] on button "Waiting to check in 2" at bounding box center [461, 175] width 137 height 40
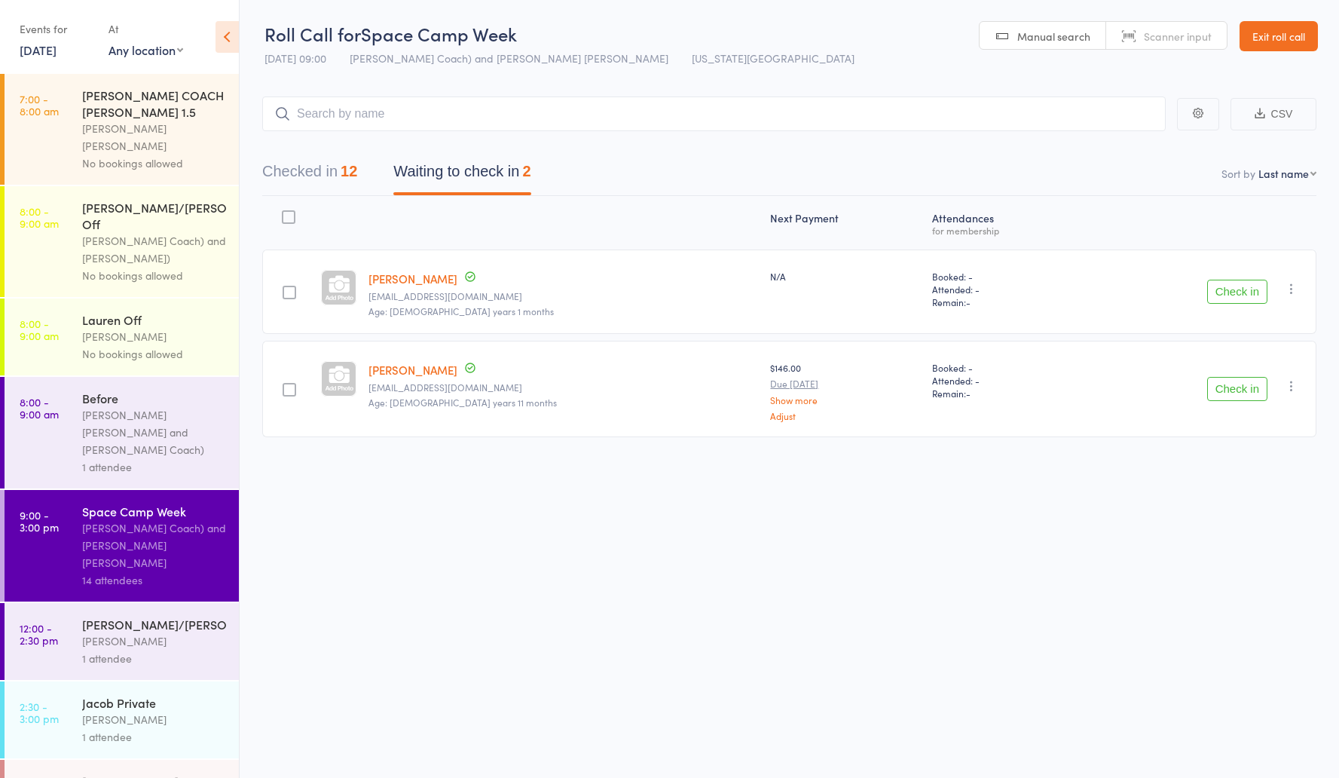
click at [1237, 298] on button "Check in" at bounding box center [1238, 292] width 60 height 24
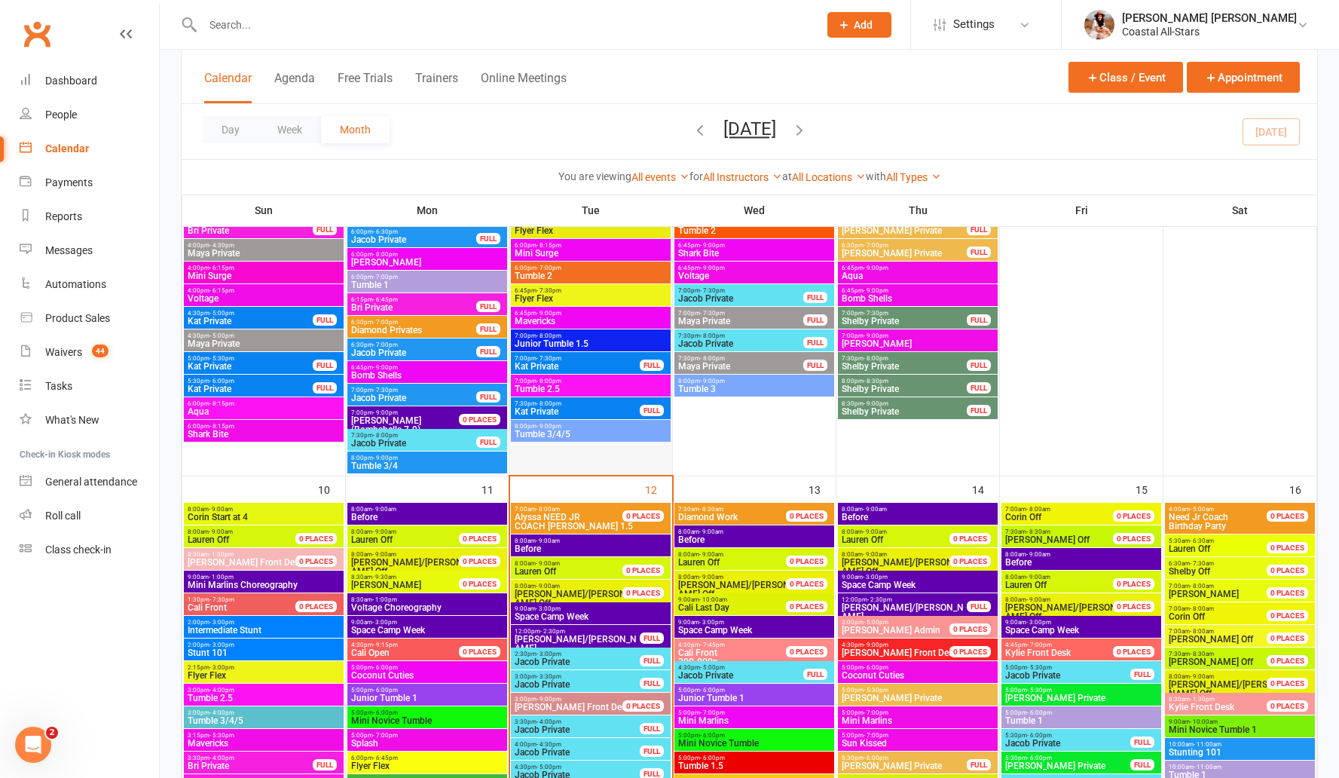
scroll to position [1293, 0]
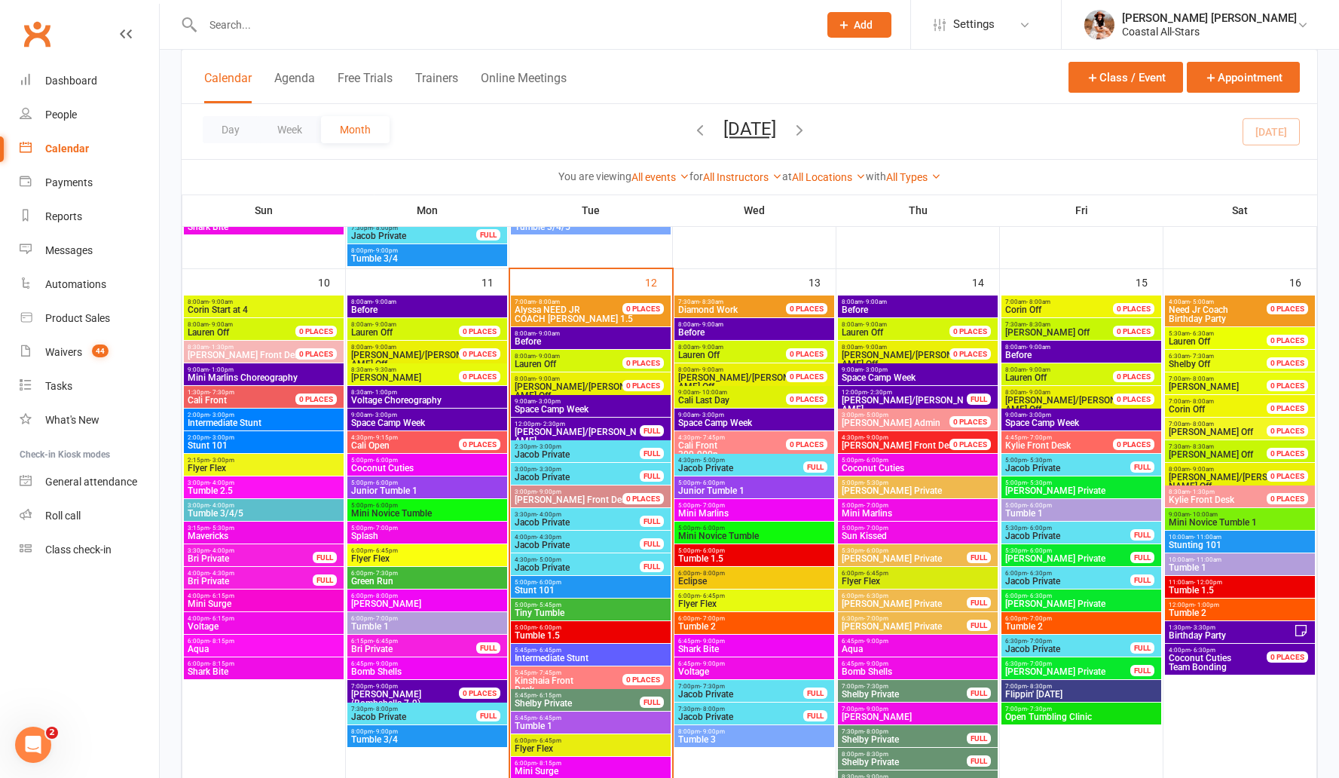
click at [579, 405] on span "Space Camp Week" at bounding box center [591, 409] width 154 height 9
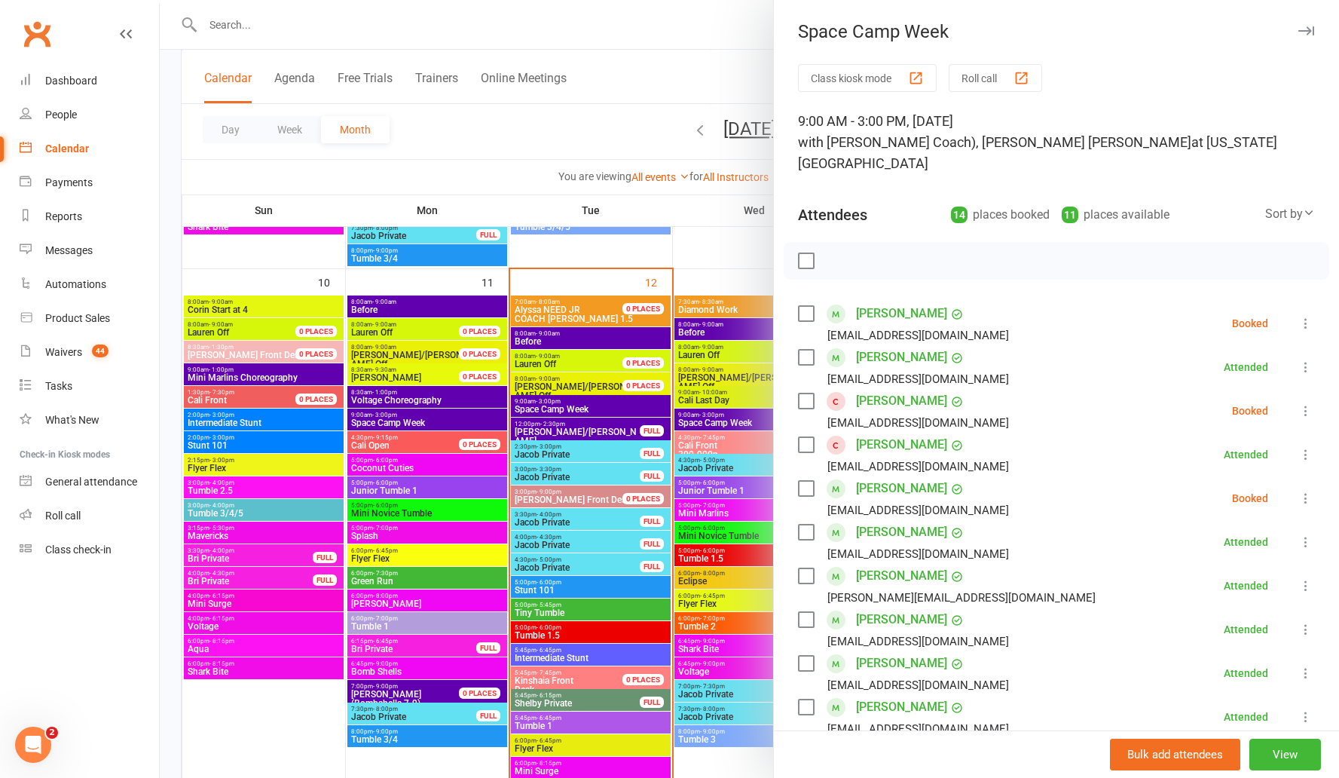
click at [798, 253] on label at bounding box center [805, 260] width 15 height 15
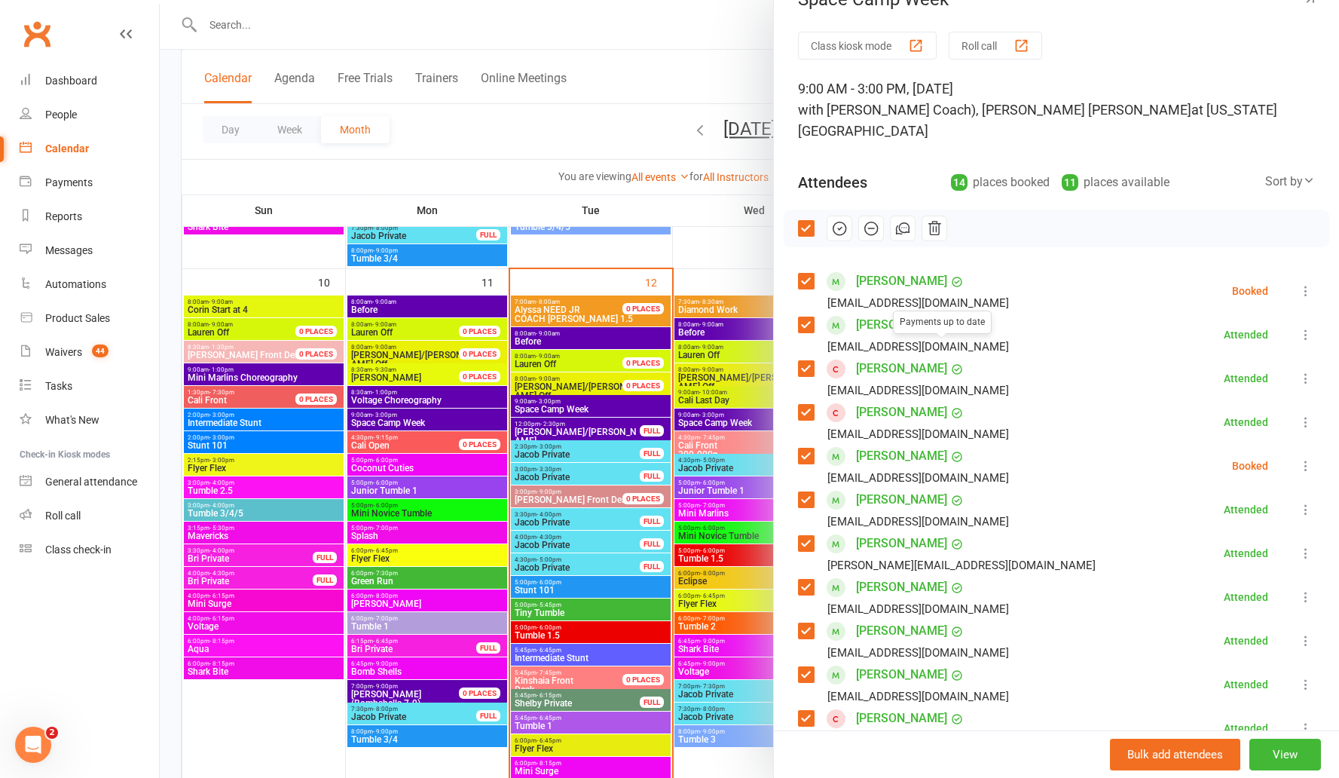
scroll to position [0, 0]
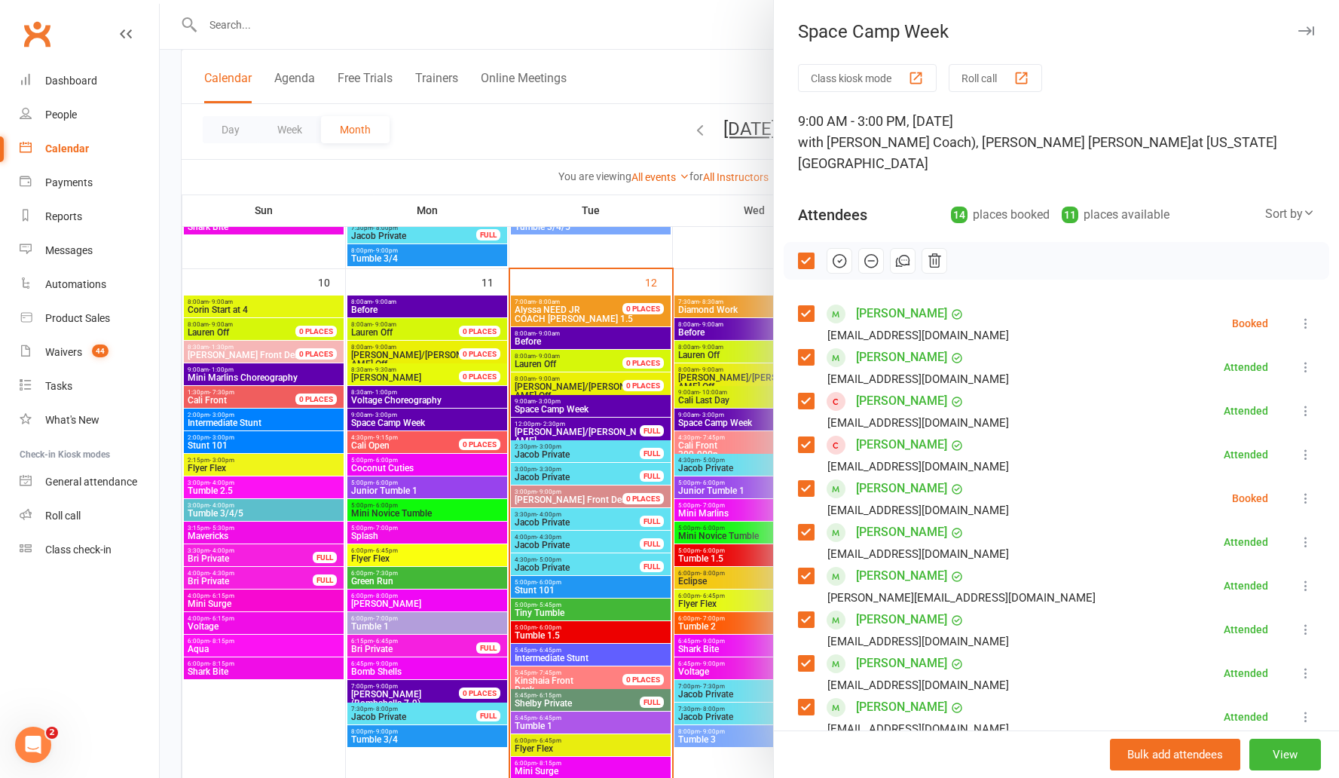
click at [896, 258] on icon "button" at bounding box center [898, 262] width 5 height 8
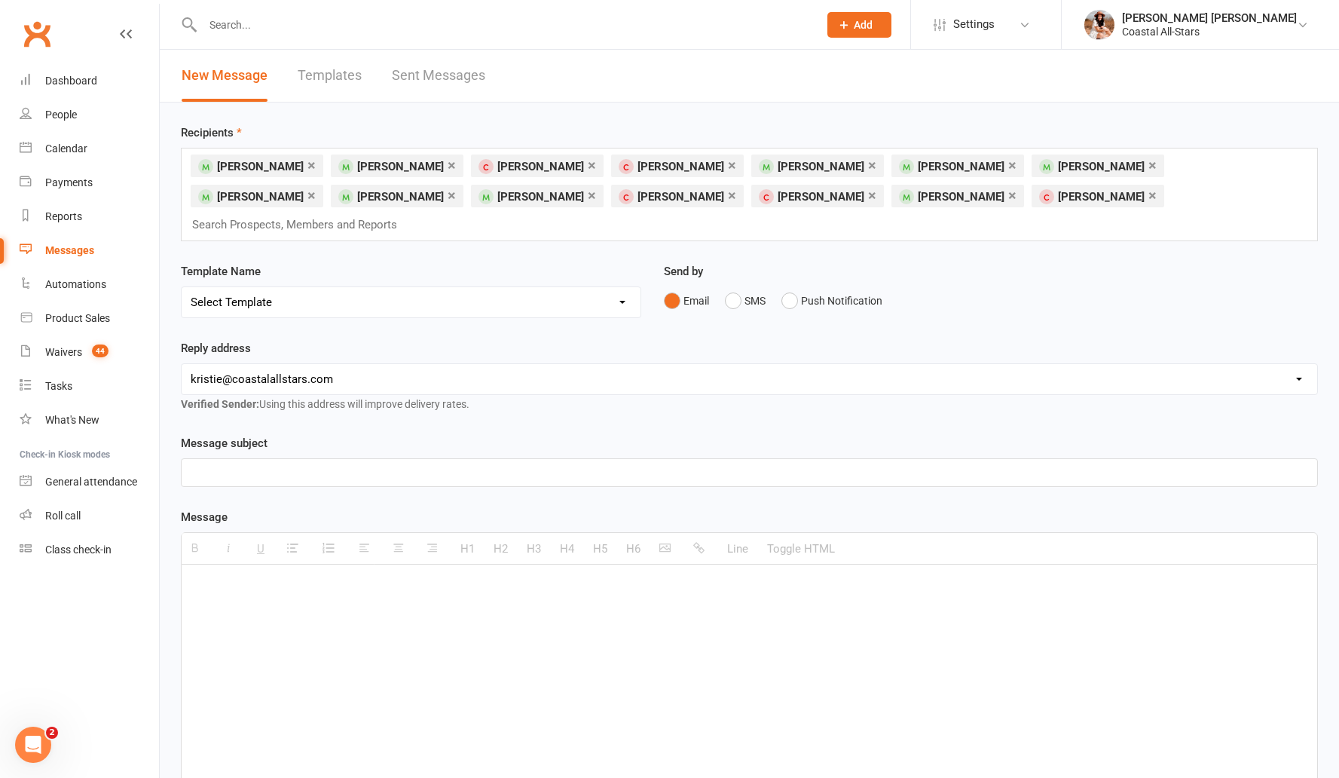
click at [308, 167] on link "×" at bounding box center [312, 165] width 8 height 24
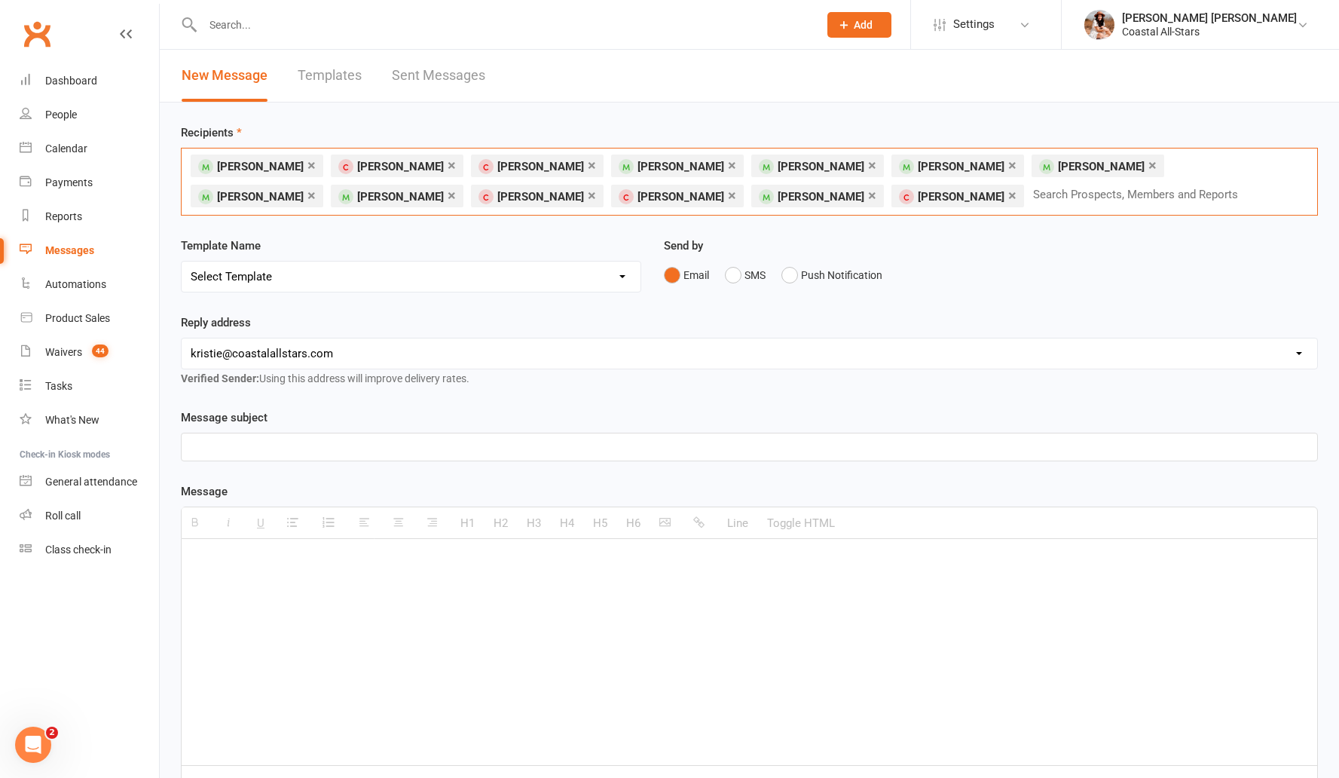
click at [380, 580] on div at bounding box center [750, 652] width 1136 height 226
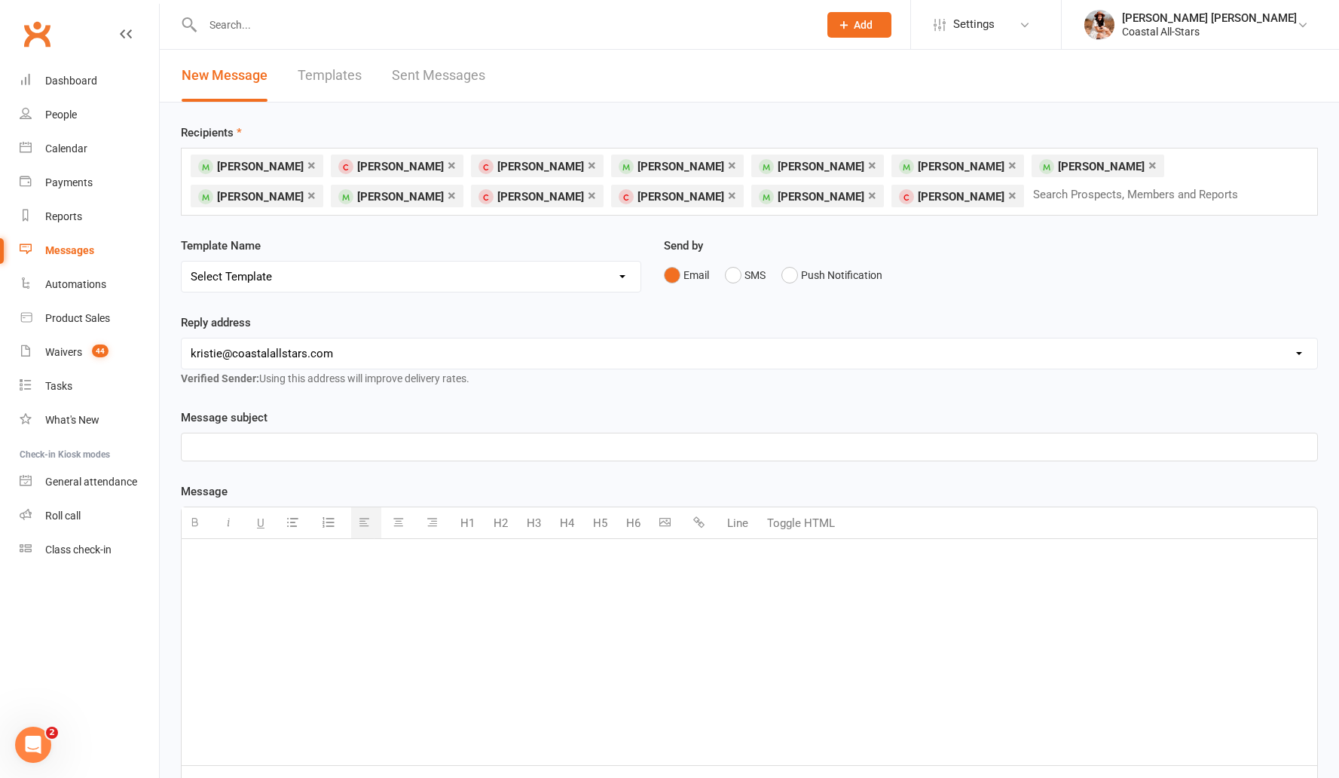
paste div
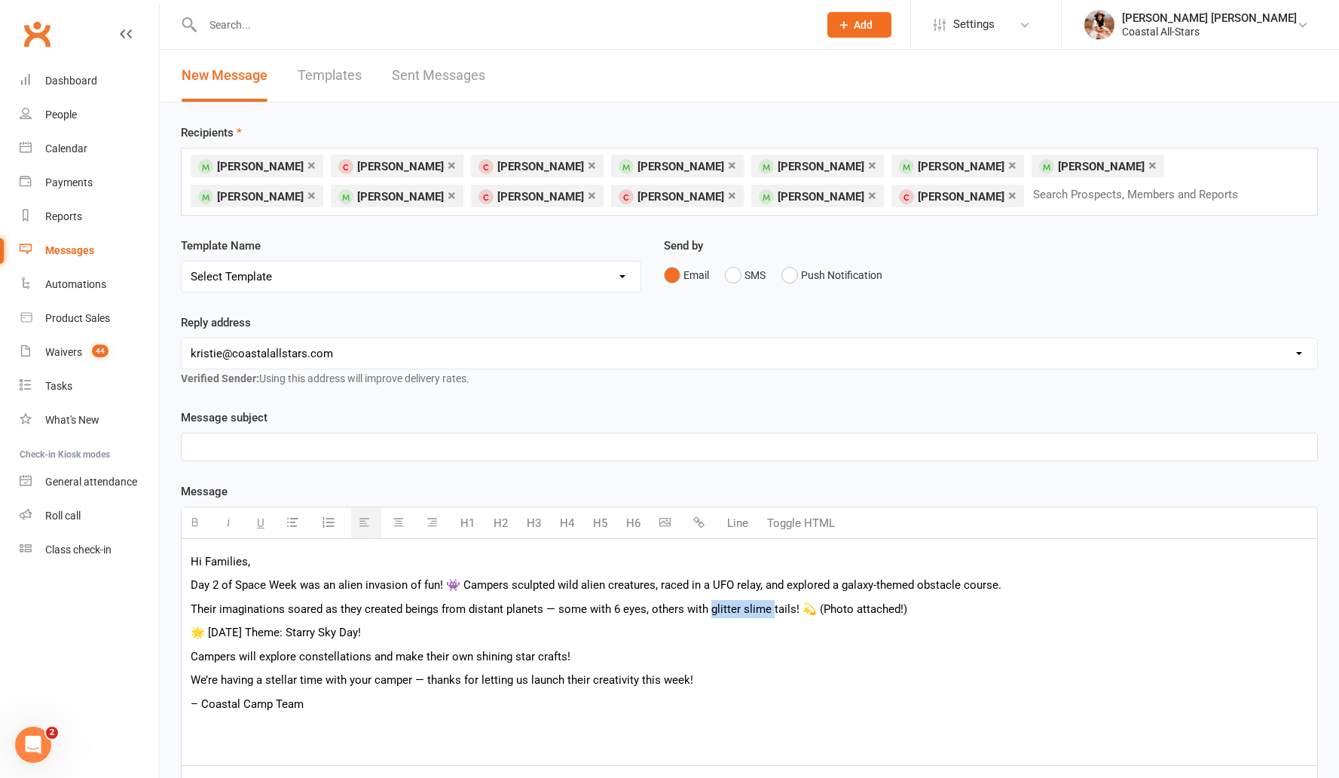
drag, startPoint x: 767, startPoint y: 610, endPoint x: 706, endPoint y: 605, distance: 61.3
click at [706, 605] on p "Their imaginations soared as they created beings from distant planets — some wi…" at bounding box center [750, 609] width 1118 height 18
click at [617, 610] on p "Their imaginations soared as they created beings from distant planets — some wi…" at bounding box center [750, 609] width 1118 height 18
click at [657, 641] on p "🌟 Tomorrow’s Theme: Starry Sky Day!" at bounding box center [750, 632] width 1118 height 18
click at [608, 608] on p "Their imaginations soared as they created beings from distant planets — some wi…" at bounding box center [750, 609] width 1118 height 18
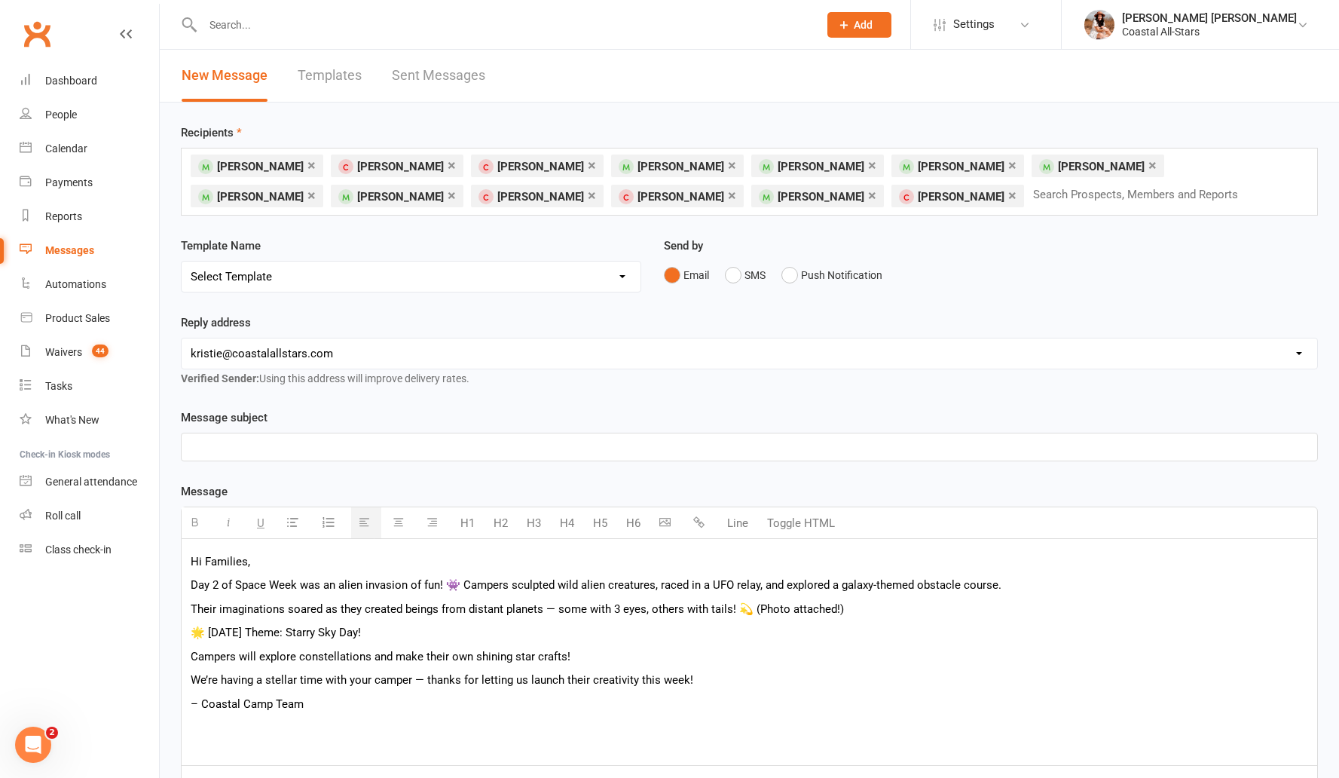
click at [623, 660] on p "Campers will explore constellations and make their own shining star crafts!" at bounding box center [750, 656] width 1118 height 18
click at [899, 611] on p "Their imaginations soared as they created beings from distant planets — some wi…" at bounding box center [750, 609] width 1118 height 18
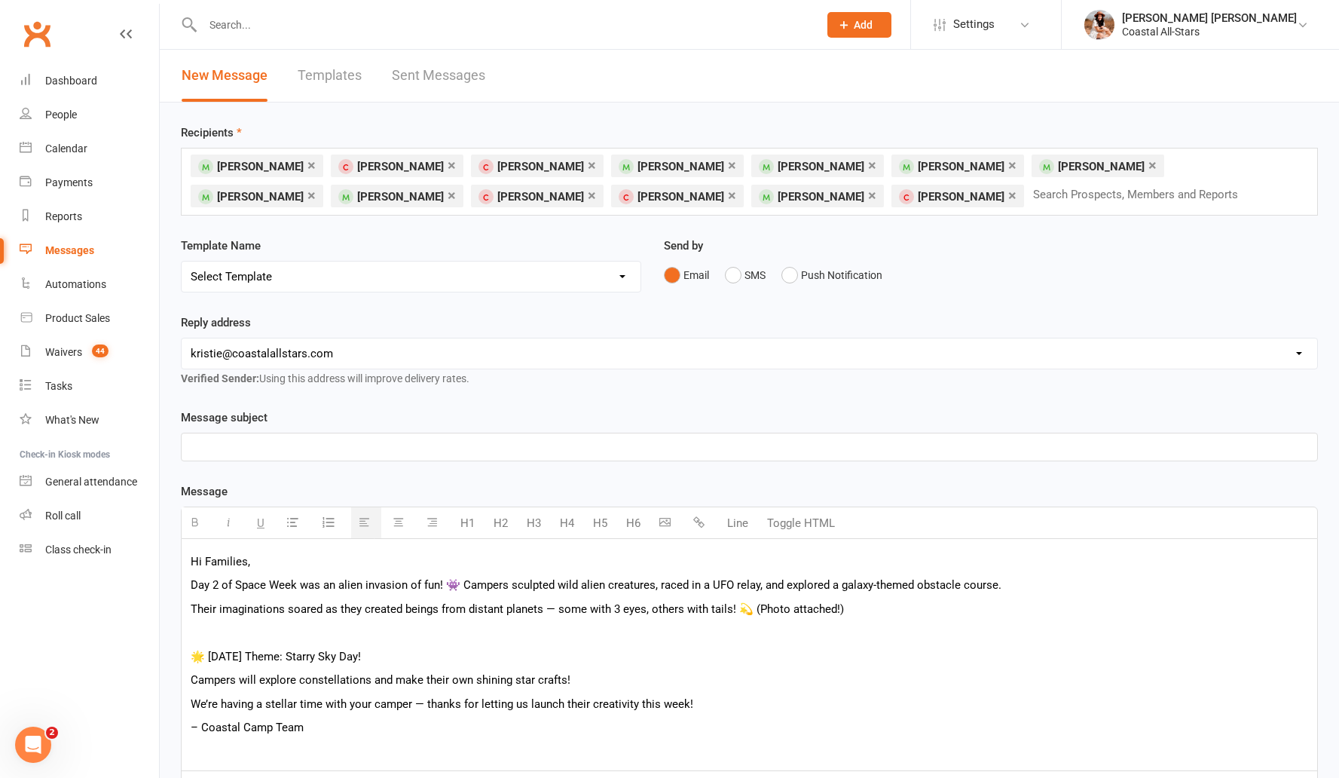
click at [323, 444] on p at bounding box center [750, 447] width 1118 height 18
paste div
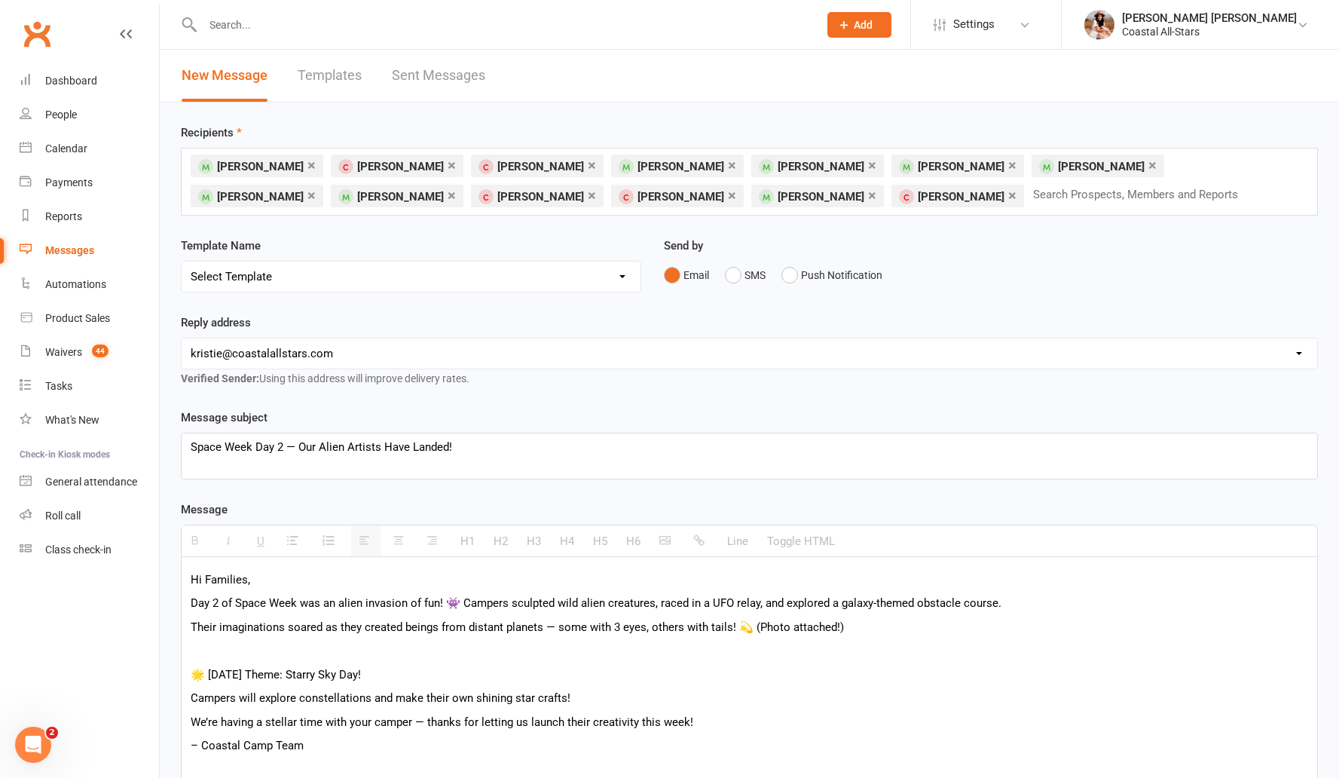
click at [368, 350] on select "hello@clubworx.com info@coastalallstars.com kristie@coastalallstars.com tntwalk…" at bounding box center [750, 353] width 1136 height 30
select select "5"
click at [182, 338] on select "hello@clubworx.com info@coastalallstars.com kristie@coastalallstars.com tntwalk…" at bounding box center [750, 353] width 1136 height 30
click at [418, 464] on p at bounding box center [750, 465] width 1118 height 18
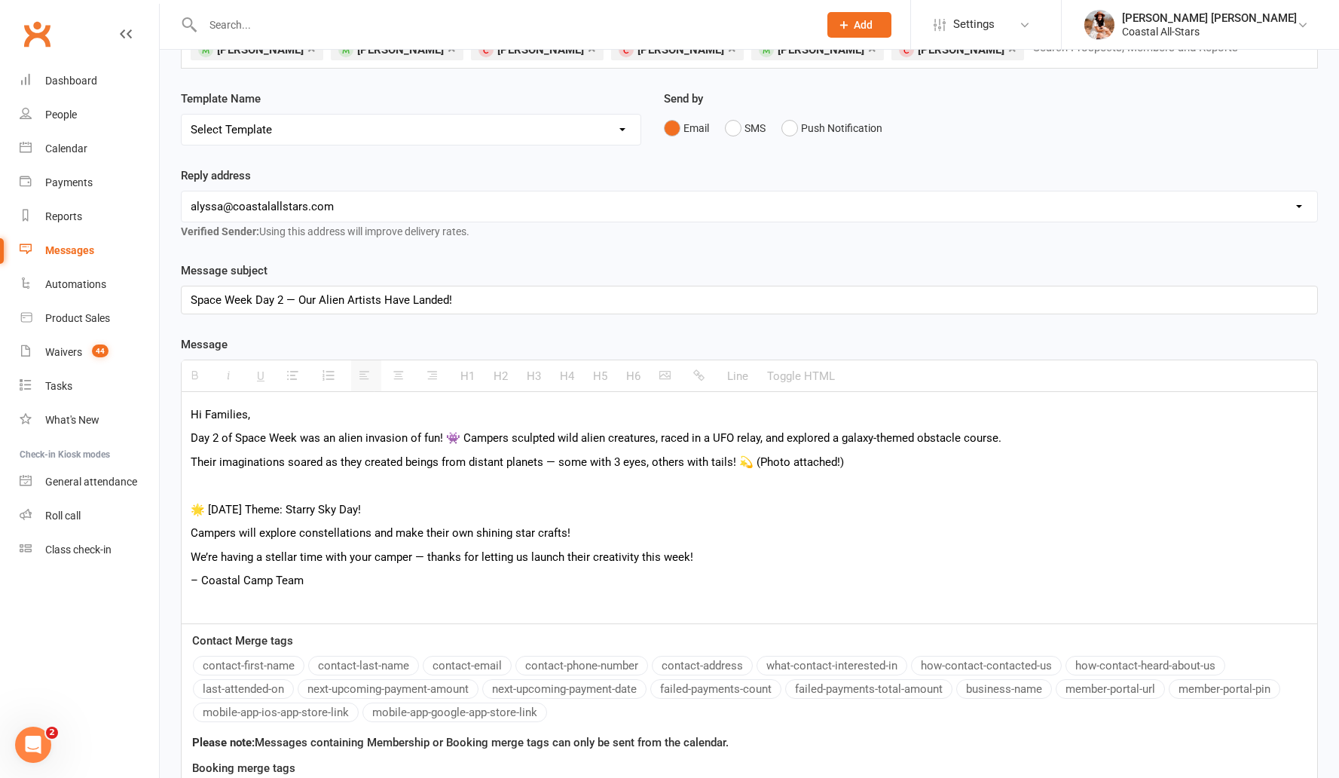
scroll to position [155, 0]
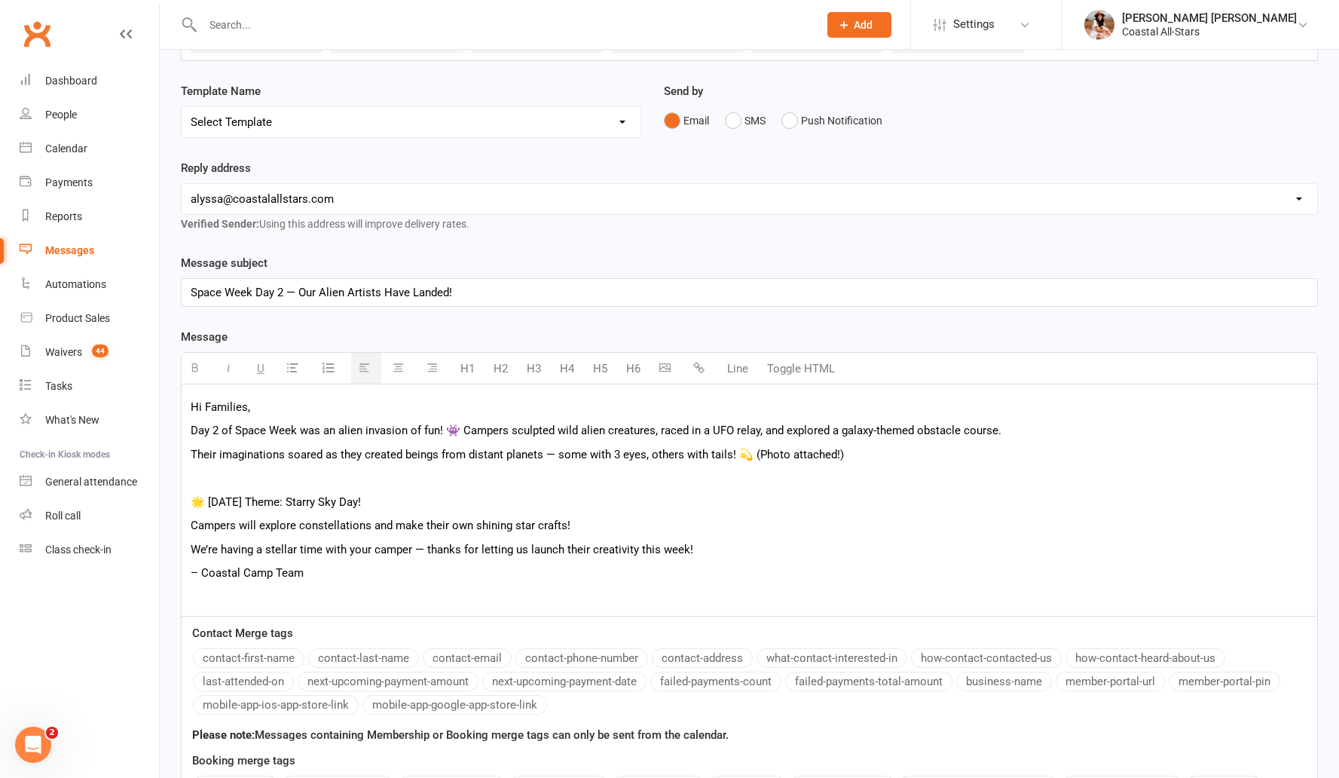
click at [537, 528] on p "Campers will explore constellations and make their own shining star crafts!" at bounding box center [750, 525] width 1118 height 18
click at [424, 549] on p "We’re having a stellar time with your camper — thanks for letting us launch the…" at bounding box center [750, 549] width 1118 height 18
click at [556, 456] on p "Their imaginations soared as they created beings from distant planets — some wi…" at bounding box center [750, 454] width 1118 height 18
click at [651, 482] on p at bounding box center [750, 478] width 1118 height 18
drag, startPoint x: 192, startPoint y: 528, endPoint x: 303, endPoint y: 503, distance: 113.7
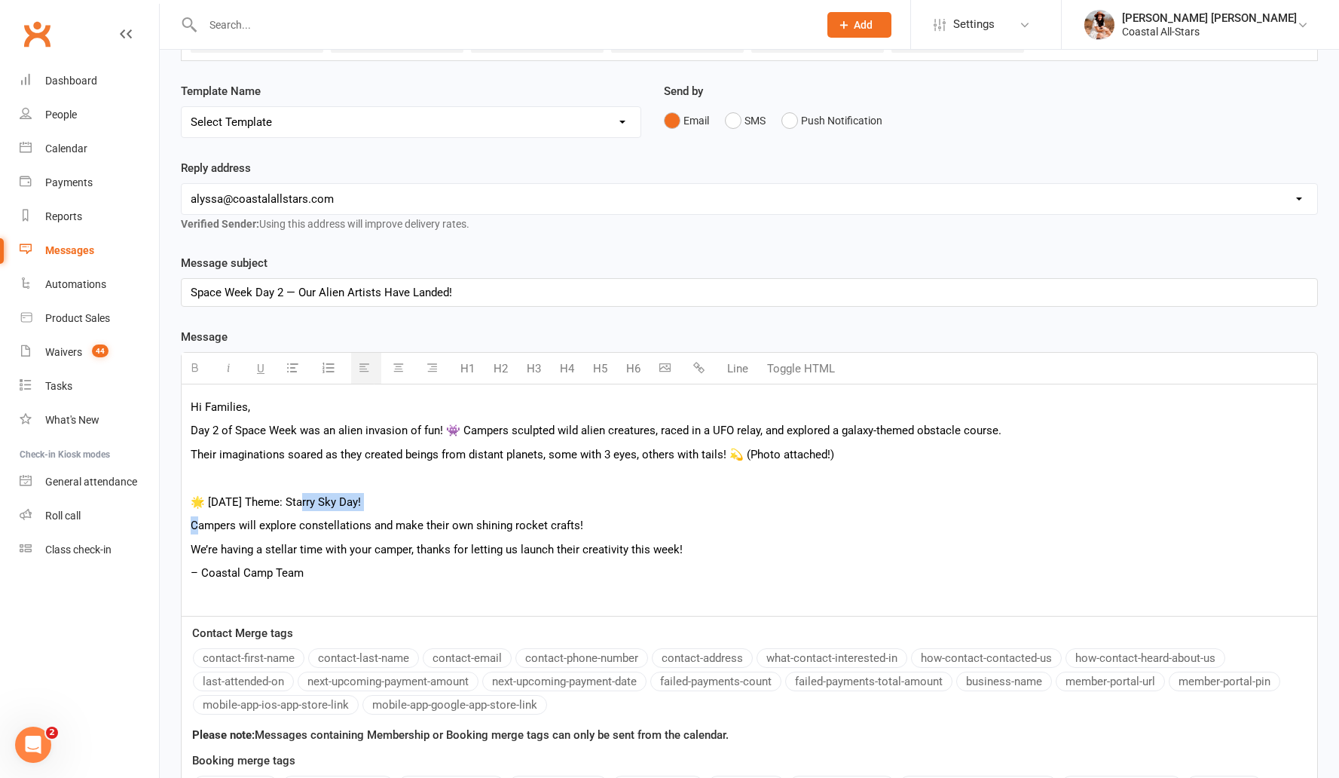
click at [303, 503] on div "Hi Families, Day 2 of Space Week was an alien invasion of fun! 👾 Campers sculpt…" at bounding box center [750, 499] width 1136 height 231
click at [191, 522] on p "Campers will explore constellations and make their own shining rocket crafts!" at bounding box center [750, 525] width 1118 height 18
drag, startPoint x: 191, startPoint y: 522, endPoint x: 274, endPoint y: 501, distance: 85.7
click at [274, 501] on div "Hi Families, Day 2 of Space Week was an alien invasion of fun! 👾 Campers sculpt…" at bounding box center [750, 499] width 1136 height 231
